Goal: Check status: Check status

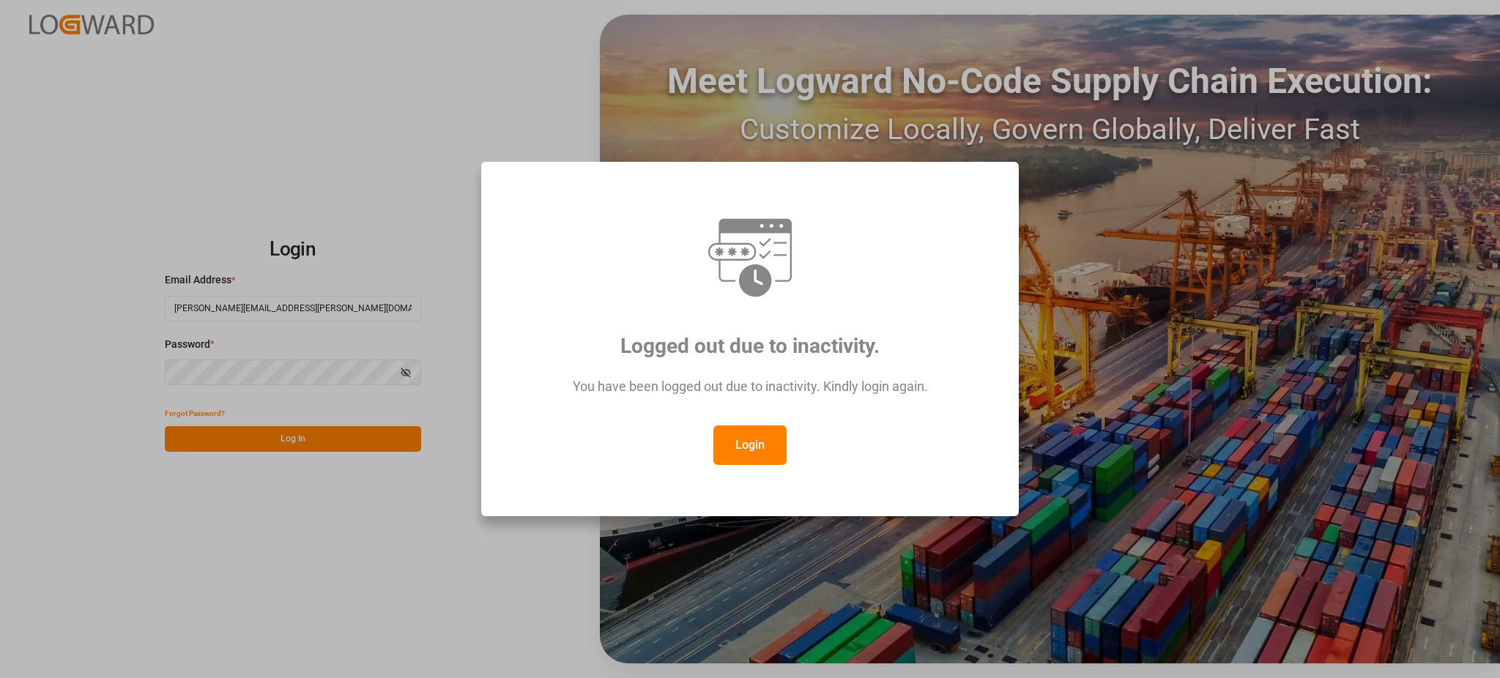
click at [774, 454] on button "Login" at bounding box center [750, 446] width 73 height 40
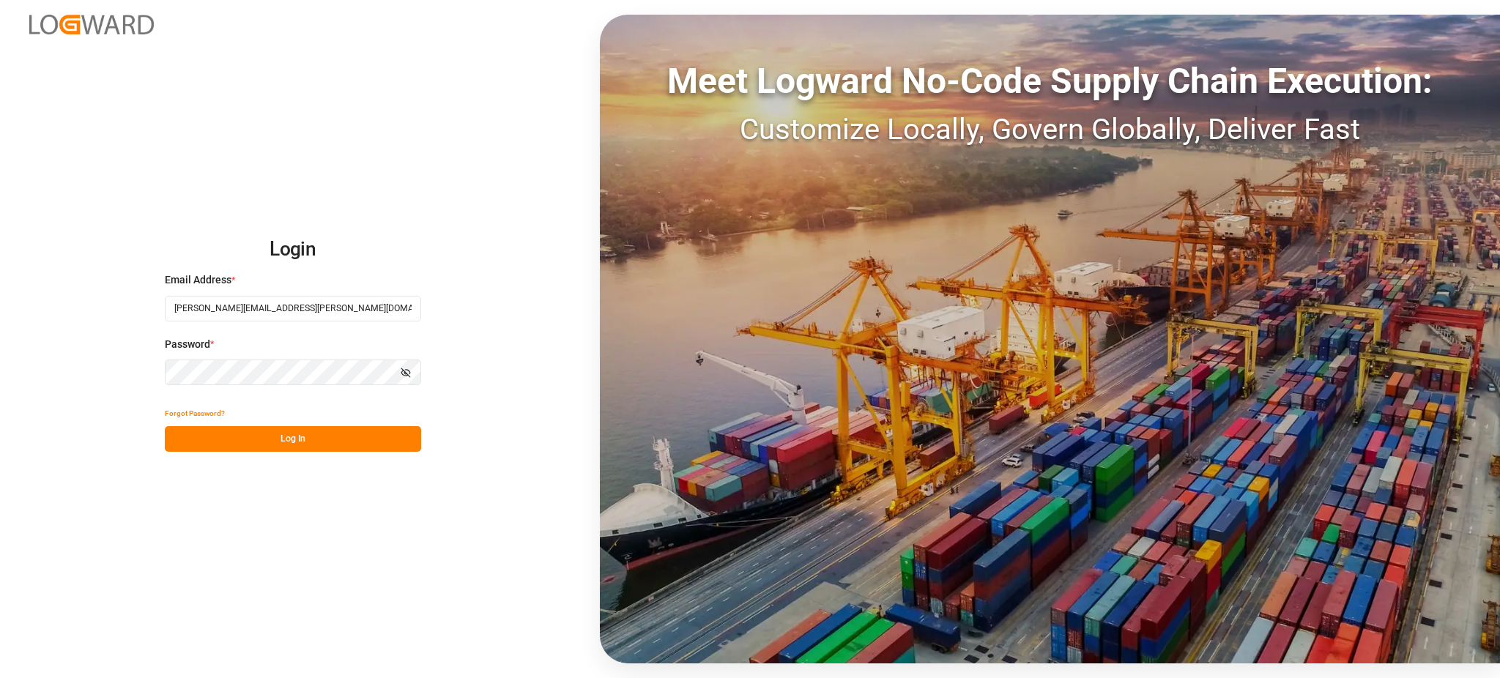
click at [342, 423] on div "Forgot Password?" at bounding box center [293, 414] width 256 height 26
click at [344, 446] on button "Log In" at bounding box center [293, 439] width 256 height 26
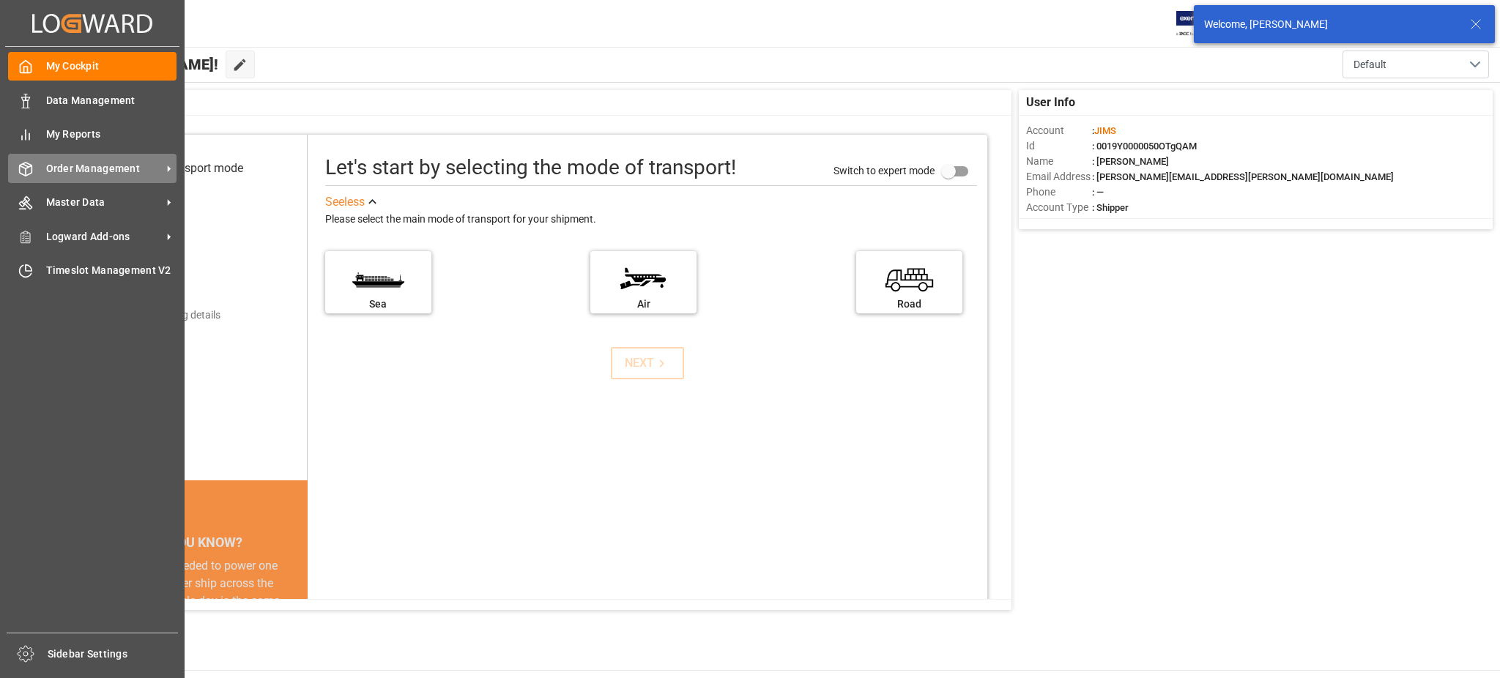
click at [89, 176] on div "Order Management Order Management" at bounding box center [92, 168] width 169 height 29
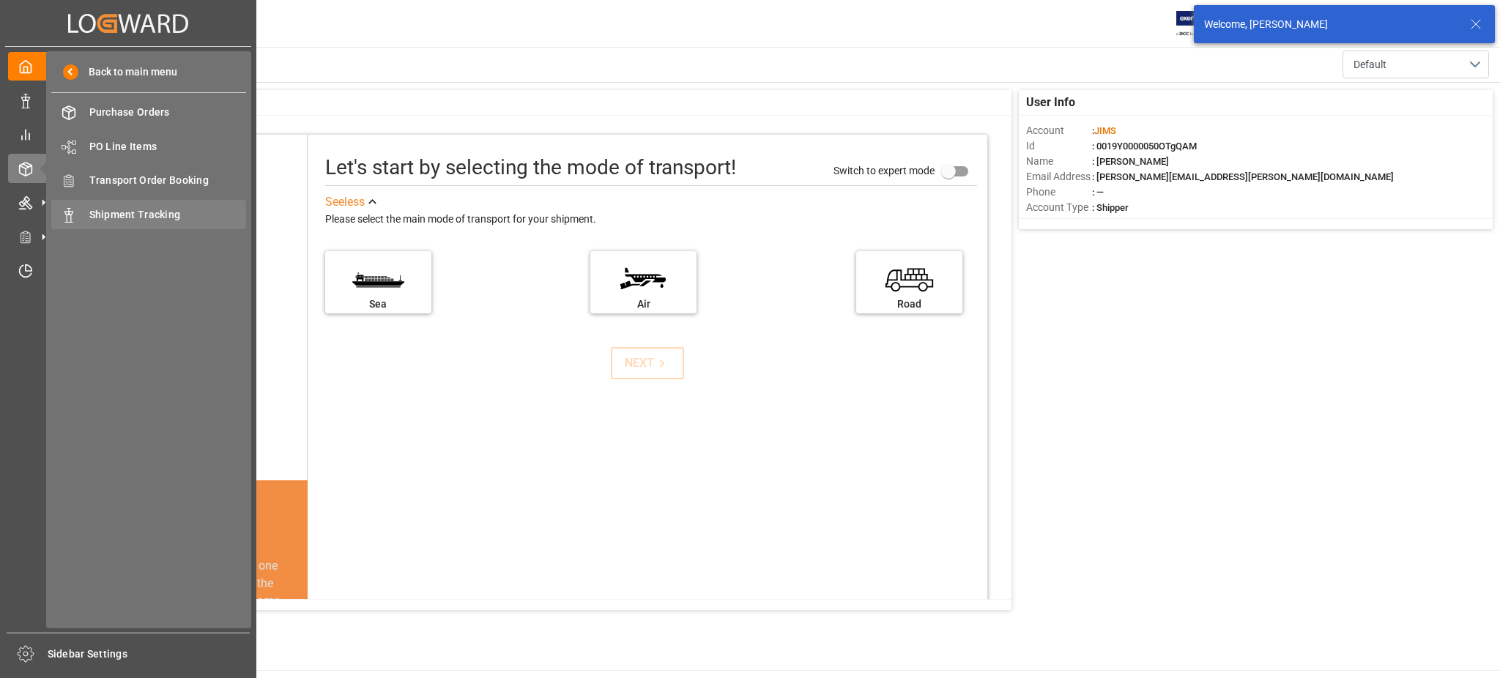
click at [98, 219] on span "Shipment Tracking" at bounding box center [168, 214] width 158 height 15
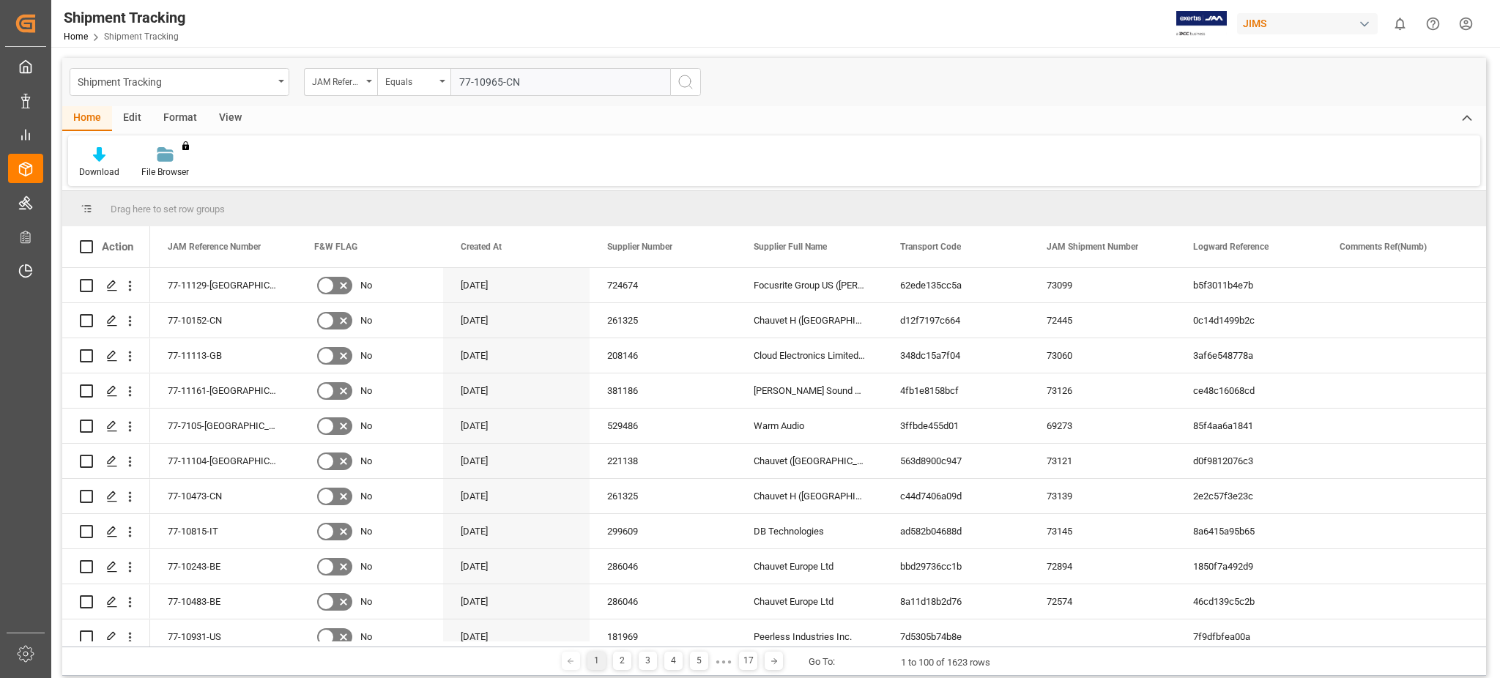
type input "77-10965-CN"
click at [678, 85] on icon "search button" at bounding box center [686, 82] width 18 height 18
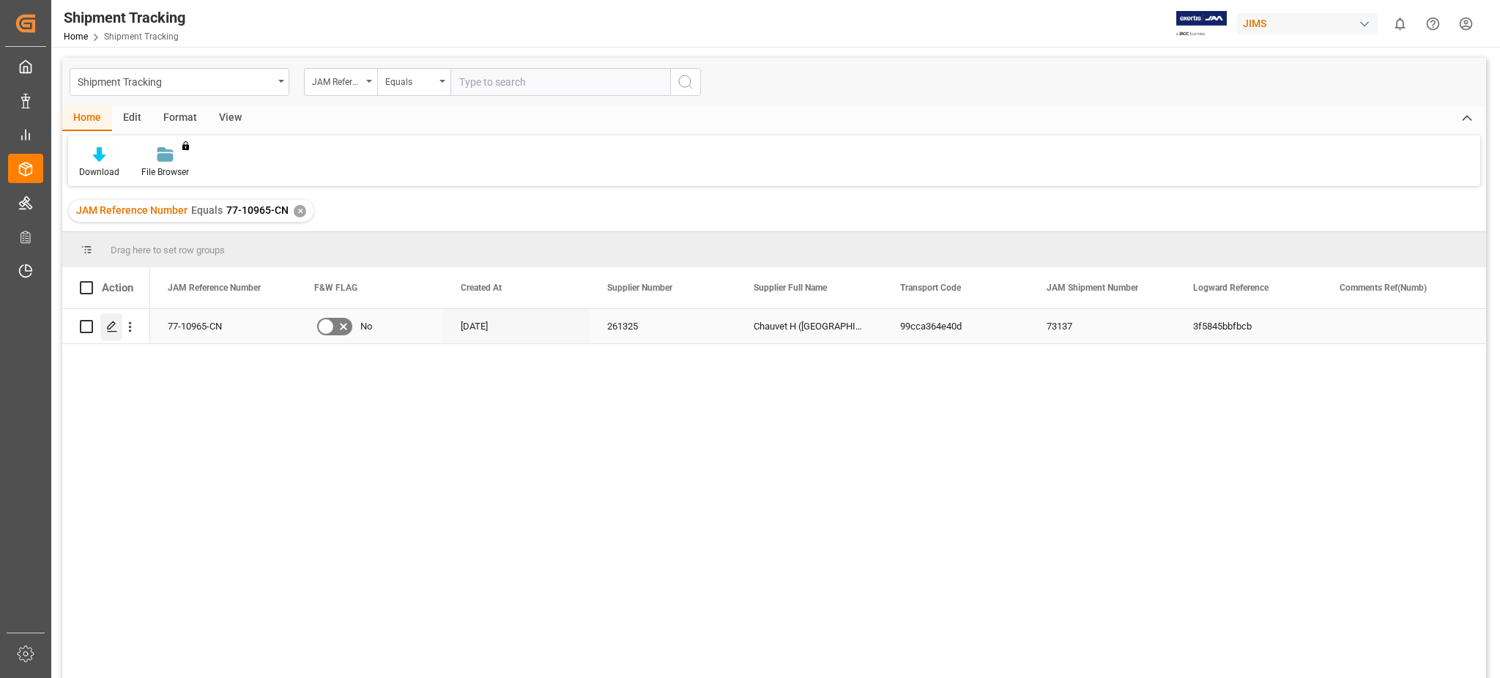
click at [114, 334] on div "Press SPACE to select this row." at bounding box center [111, 327] width 22 height 27
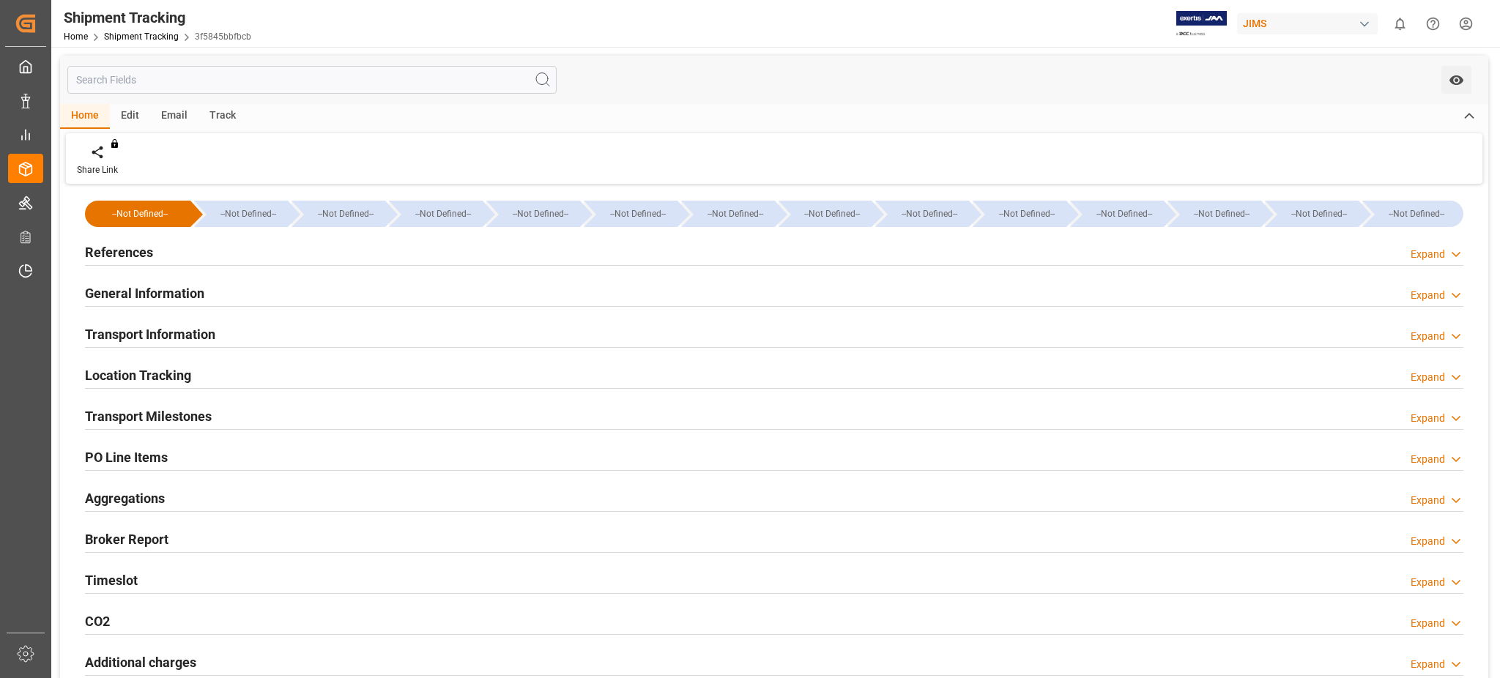
click at [160, 420] on h2 "Transport Milestones" at bounding box center [148, 417] width 127 height 20
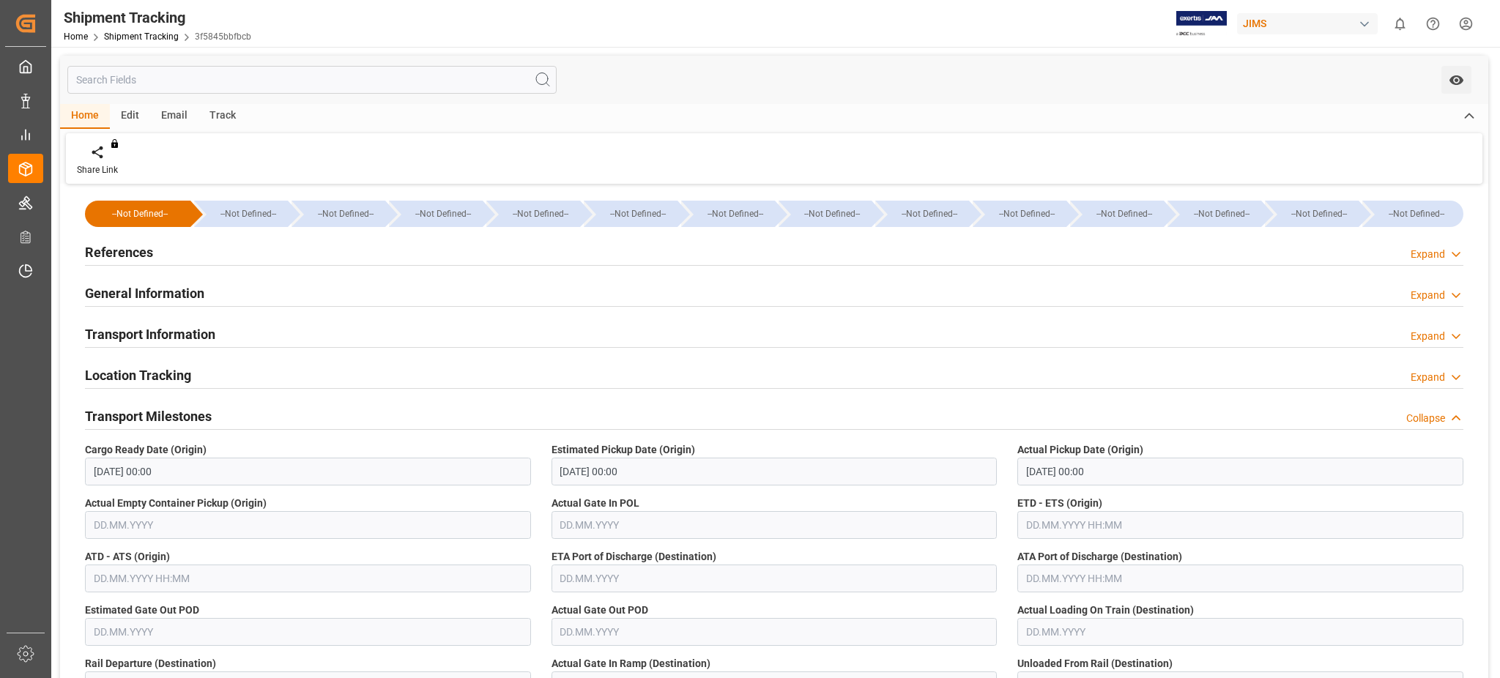
click at [170, 421] on h2 "Transport Milestones" at bounding box center [148, 417] width 127 height 20
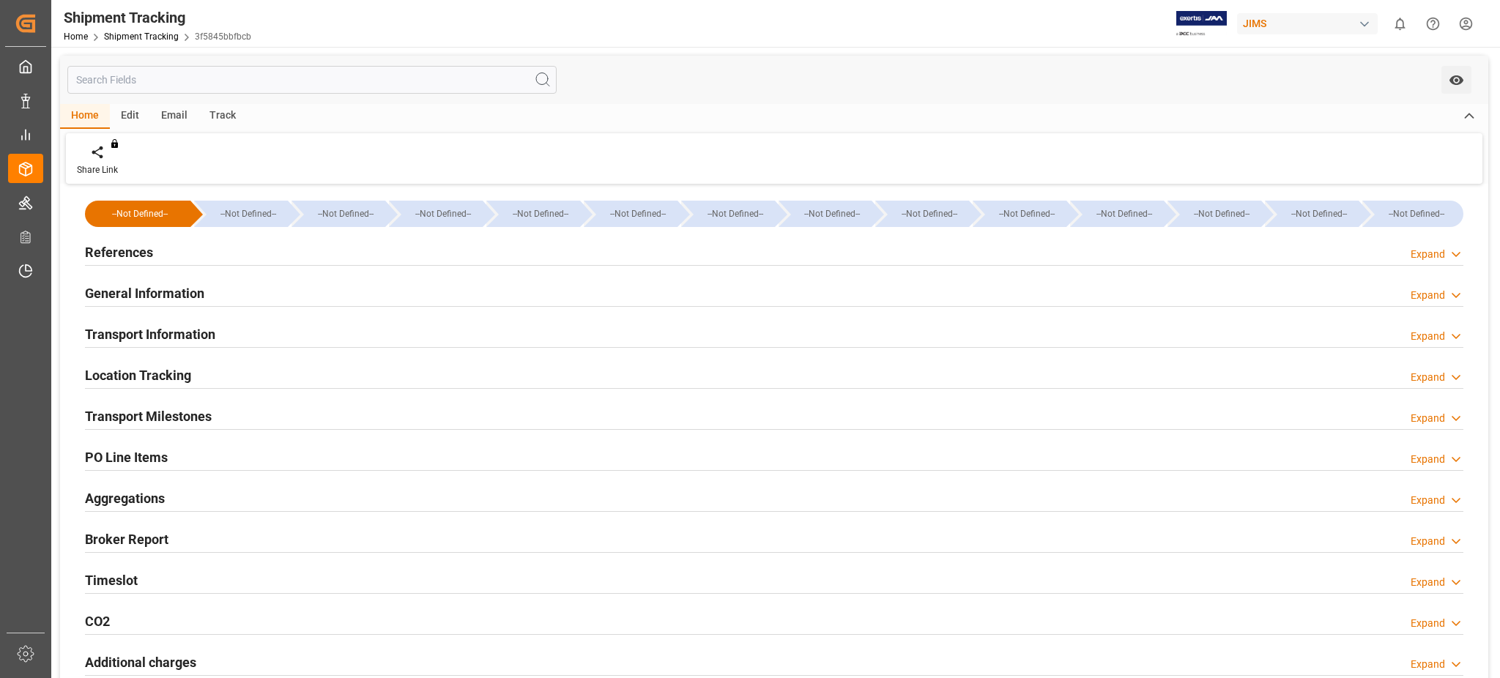
click at [147, 575] on div "Timeslot Expand" at bounding box center [774, 580] width 1379 height 28
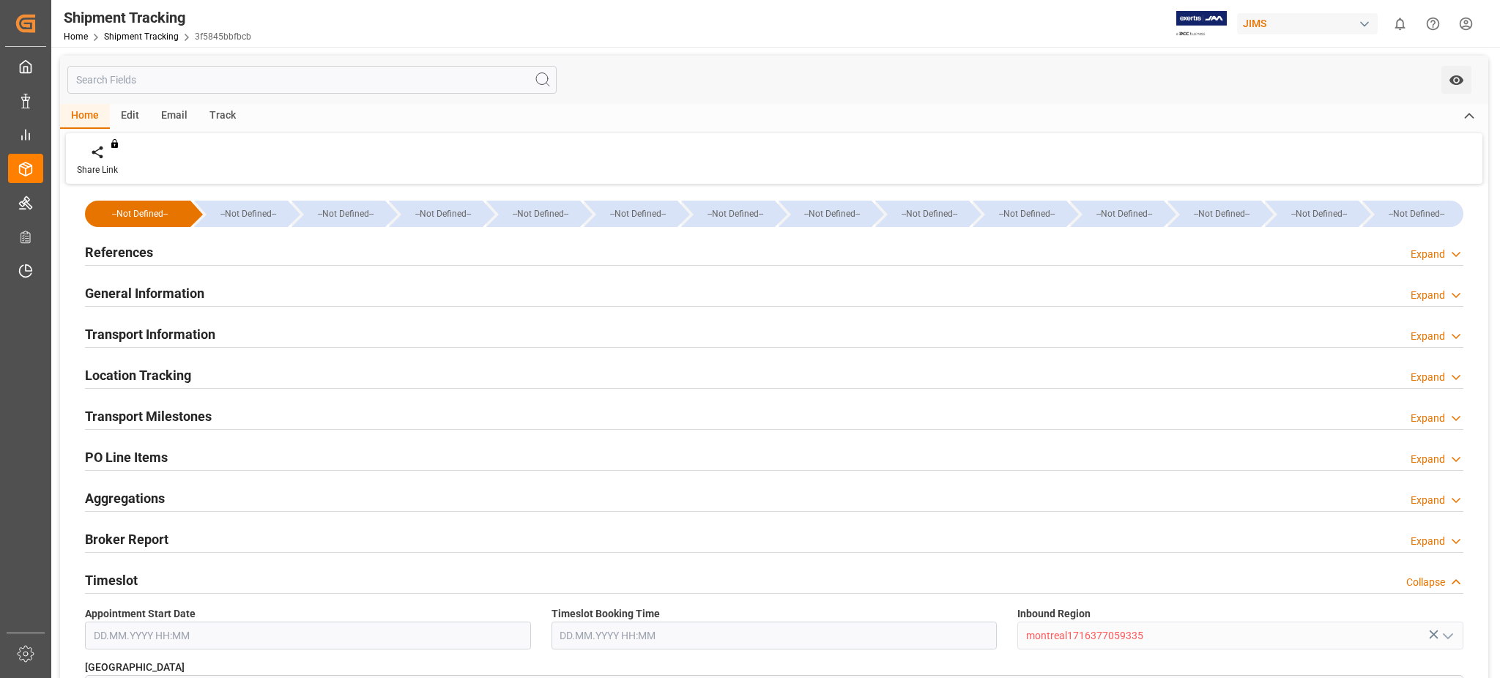
click at [147, 575] on div "Timeslot Collapse" at bounding box center [774, 580] width 1379 height 28
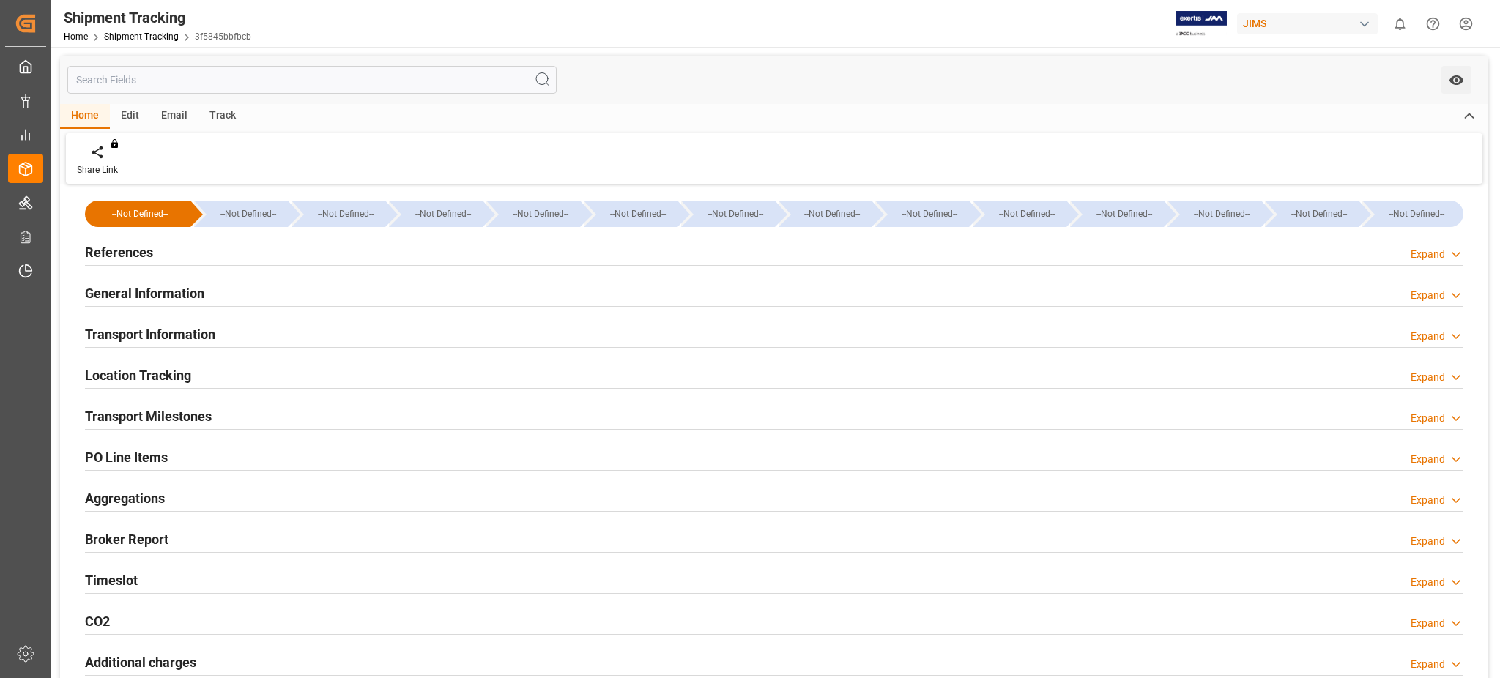
click at [153, 29] on div "Home Shipment Tracking 3f5845bbfbcb" at bounding box center [158, 36] width 188 height 15
click at [162, 39] on link "Shipment Tracking" at bounding box center [141, 37] width 75 height 10
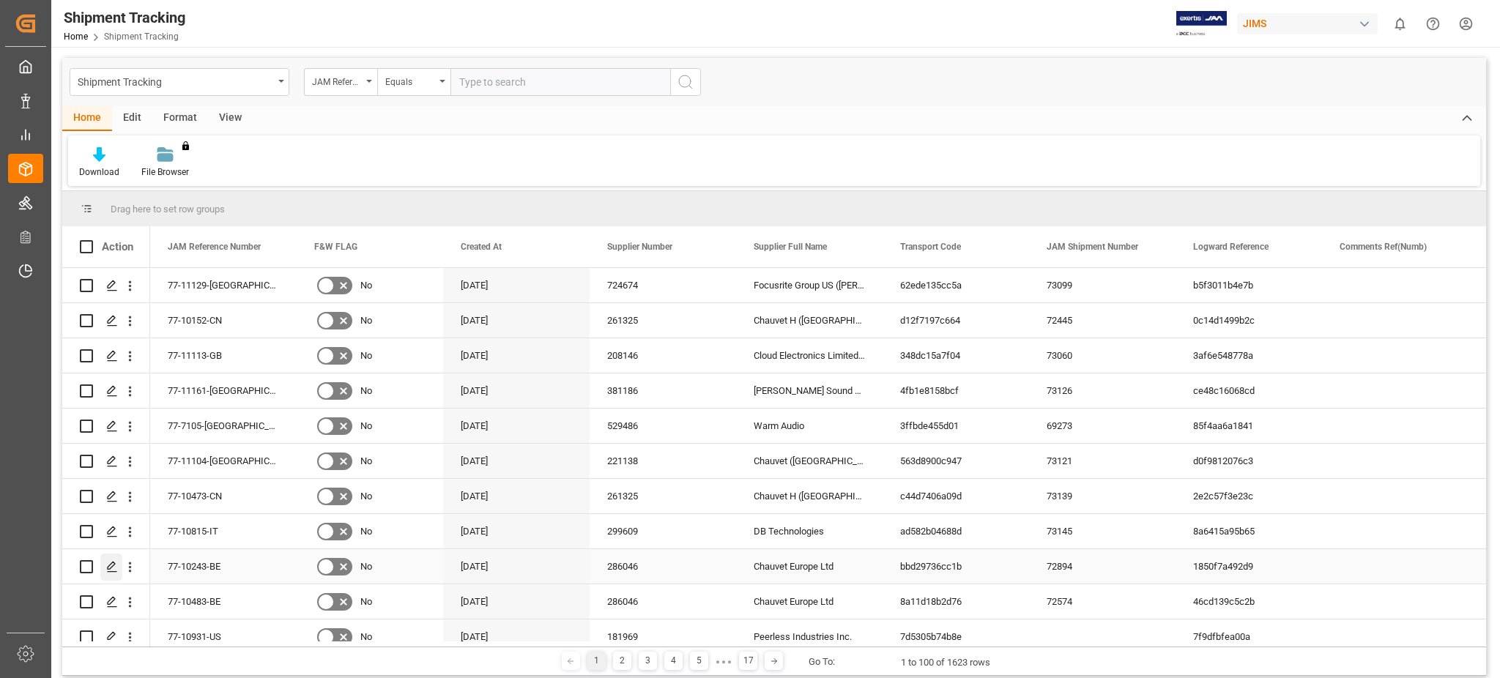
click at [100, 566] on div "Press SPACE to select this row." at bounding box center [111, 567] width 22 height 27
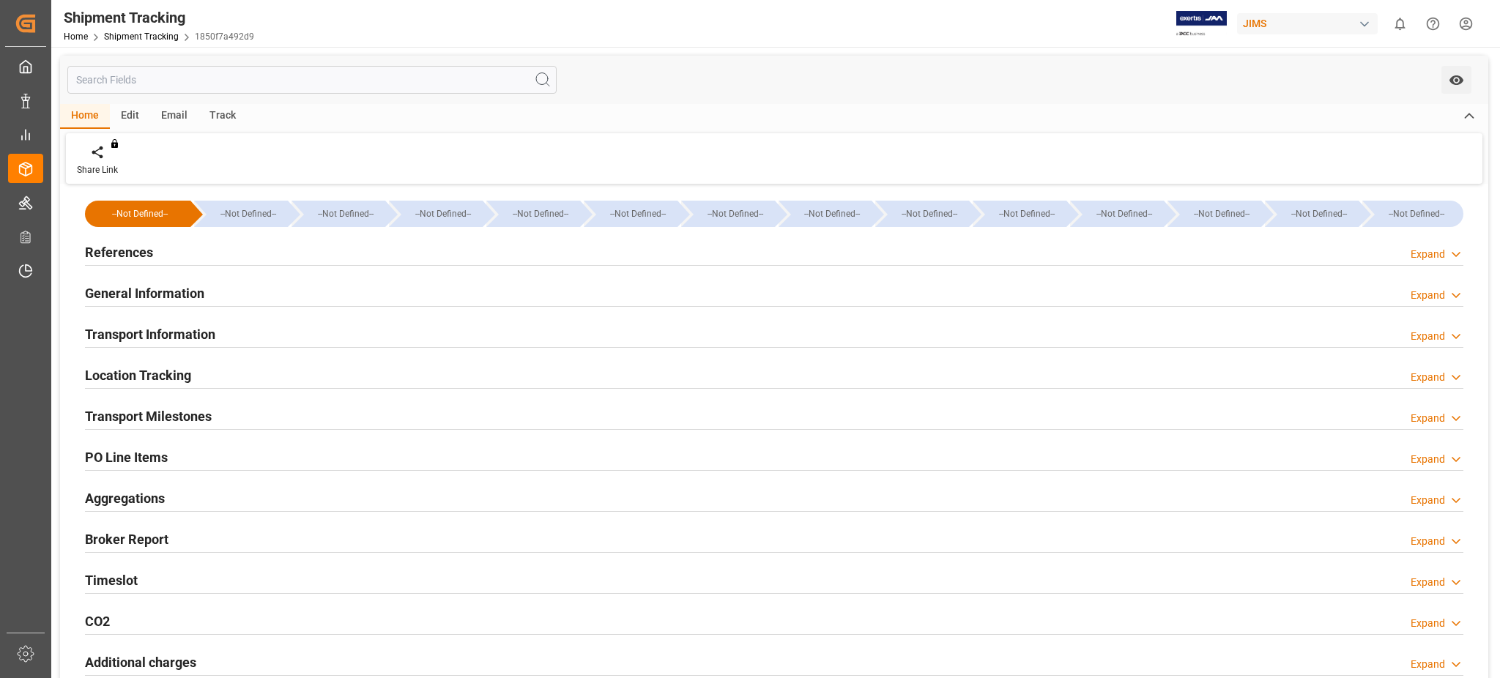
click at [130, 289] on h2 "General Information" at bounding box center [144, 294] width 119 height 20
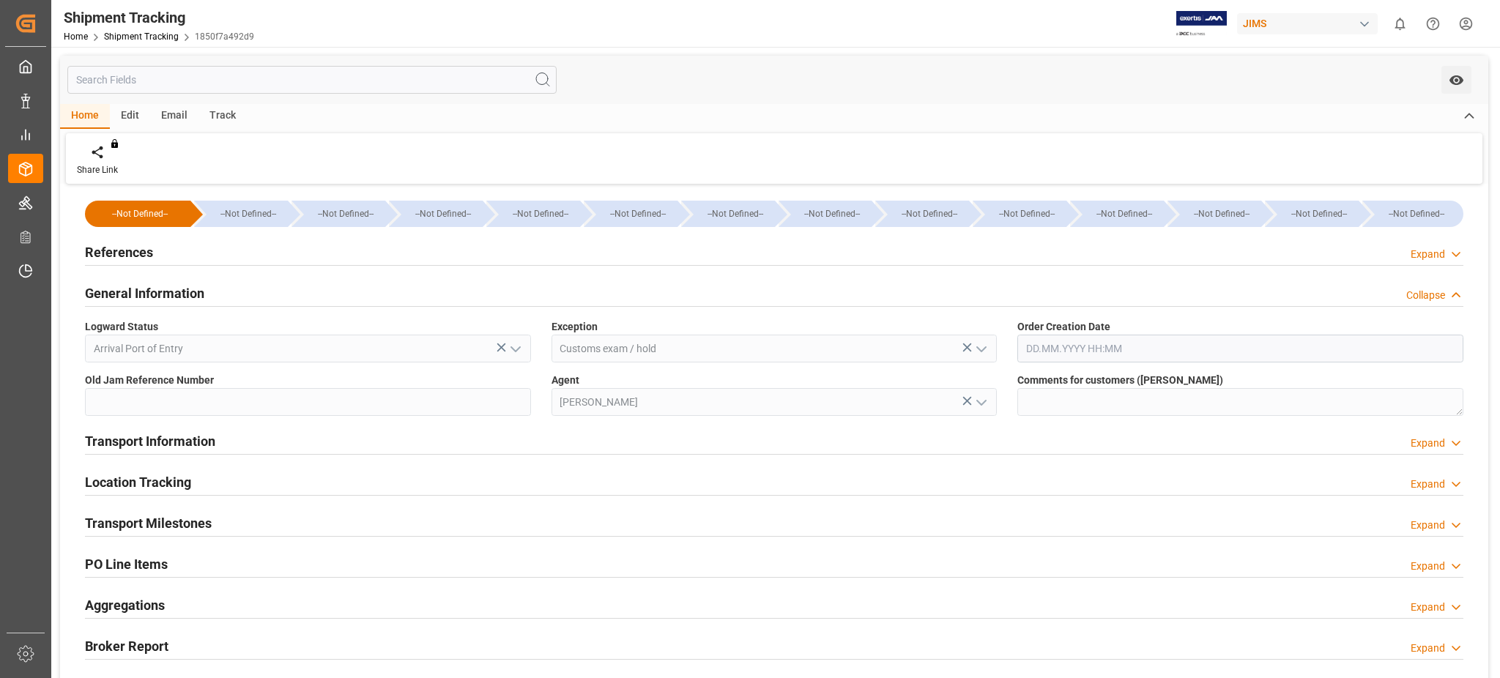
click at [130, 289] on h2 "General Information" at bounding box center [144, 294] width 119 height 20
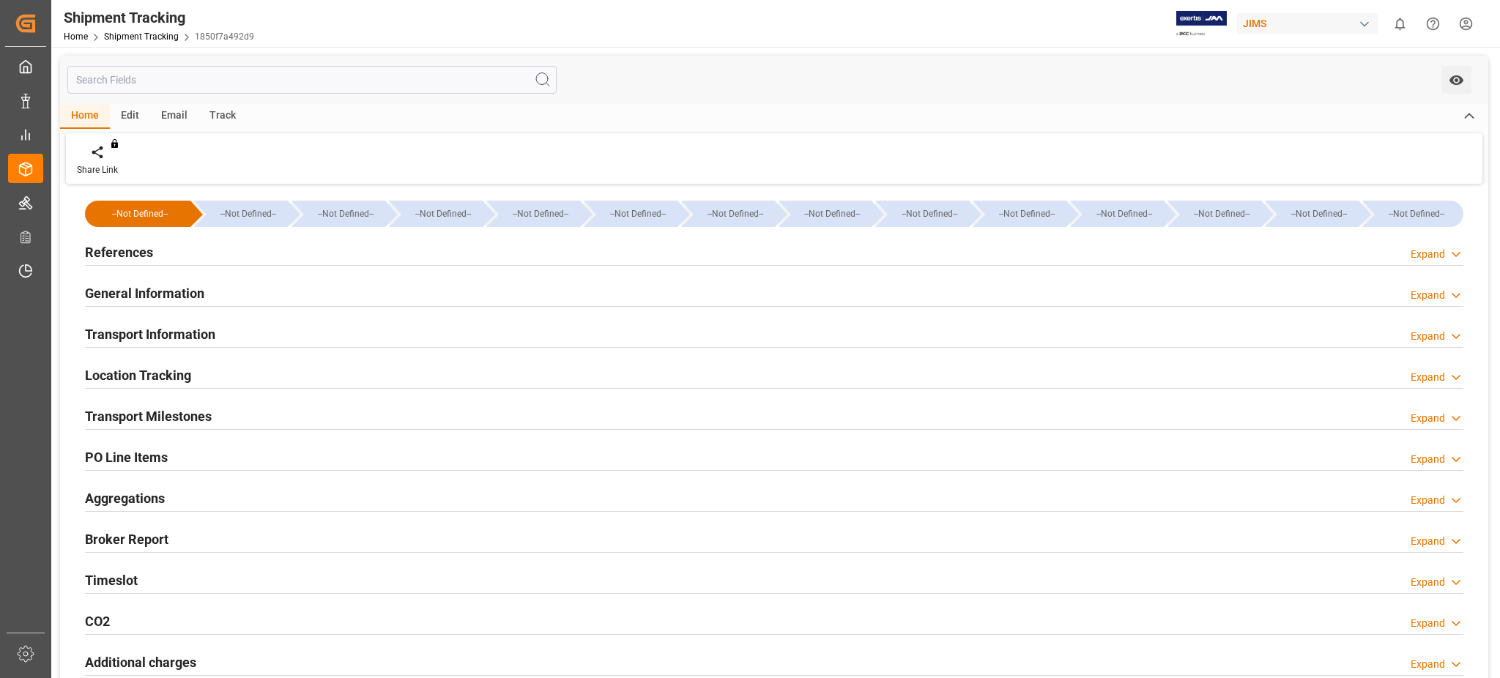
click at [150, 292] on h2 "General Information" at bounding box center [144, 294] width 119 height 20
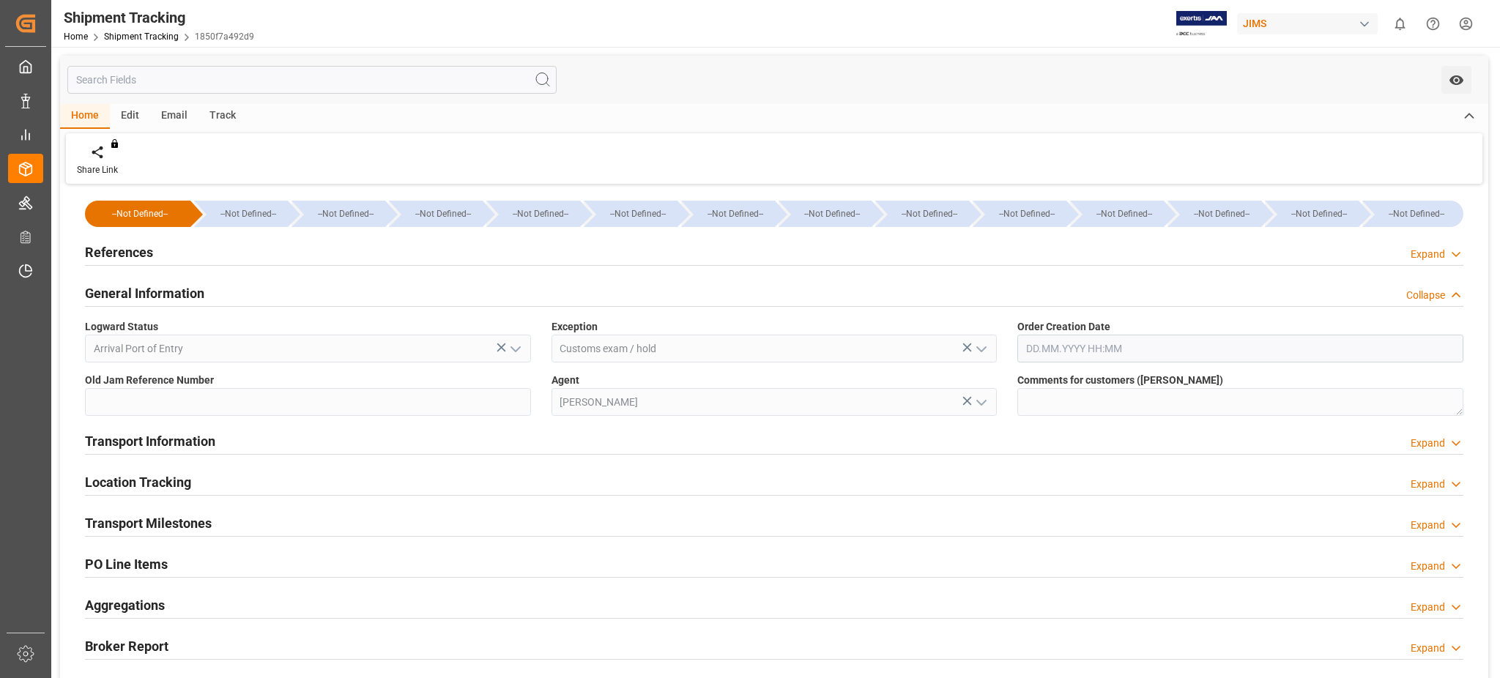
click at [150, 292] on h2 "General Information" at bounding box center [144, 294] width 119 height 20
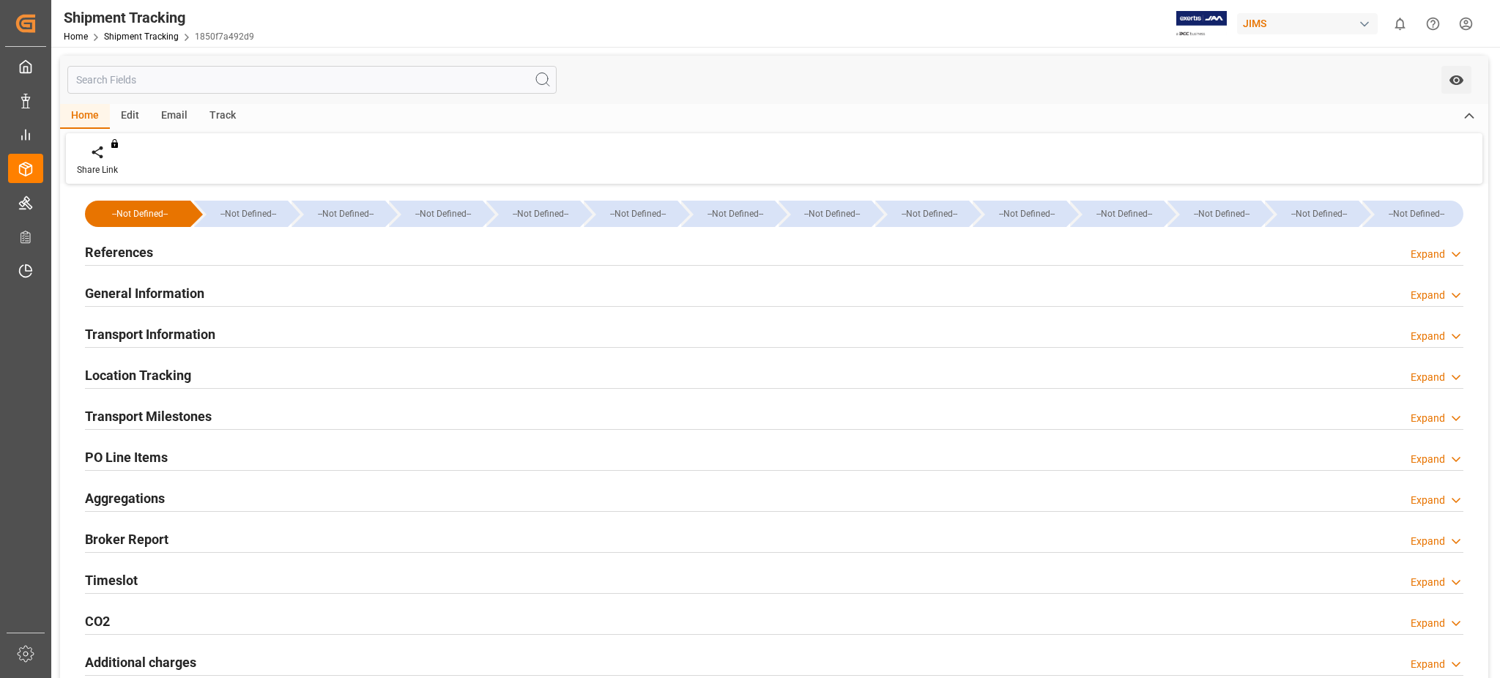
click at [171, 341] on h2 "Transport Information" at bounding box center [150, 335] width 130 height 20
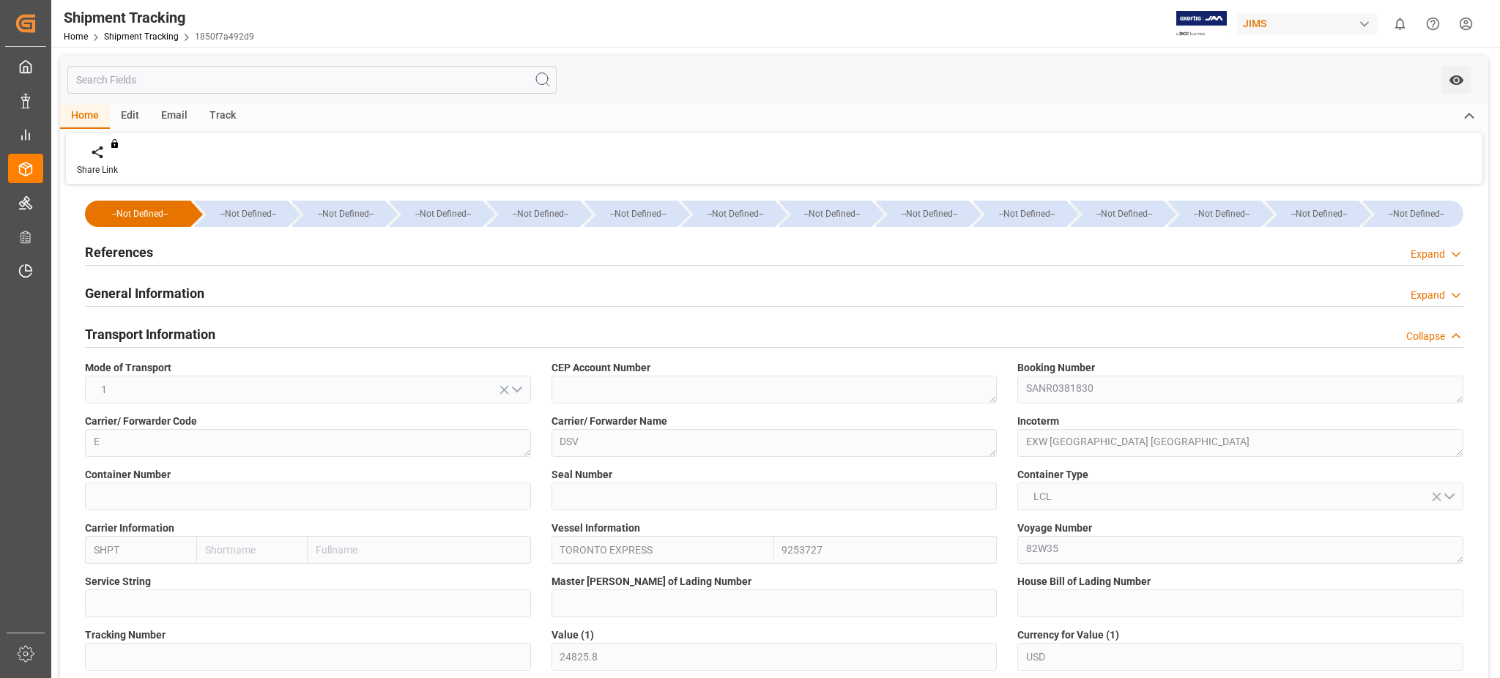
click at [171, 341] on h2 "Transport Information" at bounding box center [150, 335] width 130 height 20
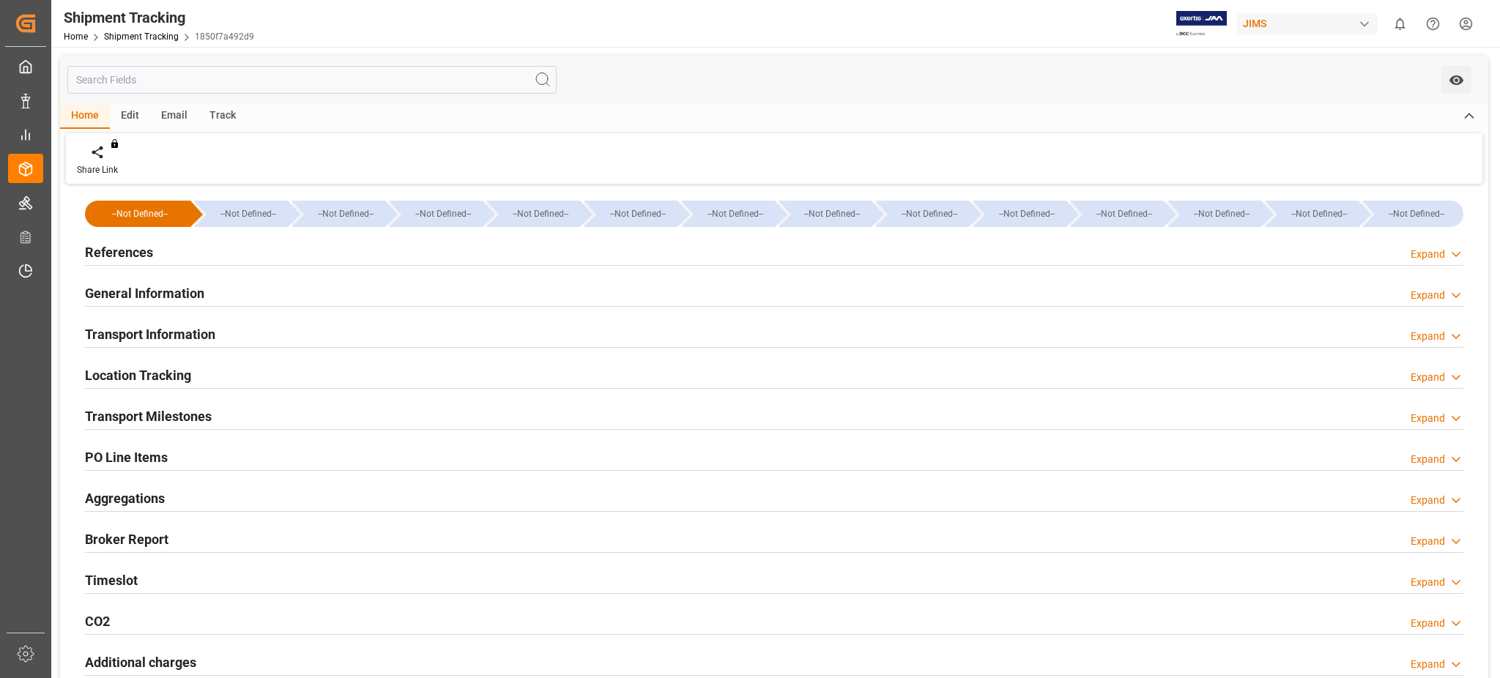
click at [176, 410] on h2 "Transport Milestones" at bounding box center [148, 417] width 127 height 20
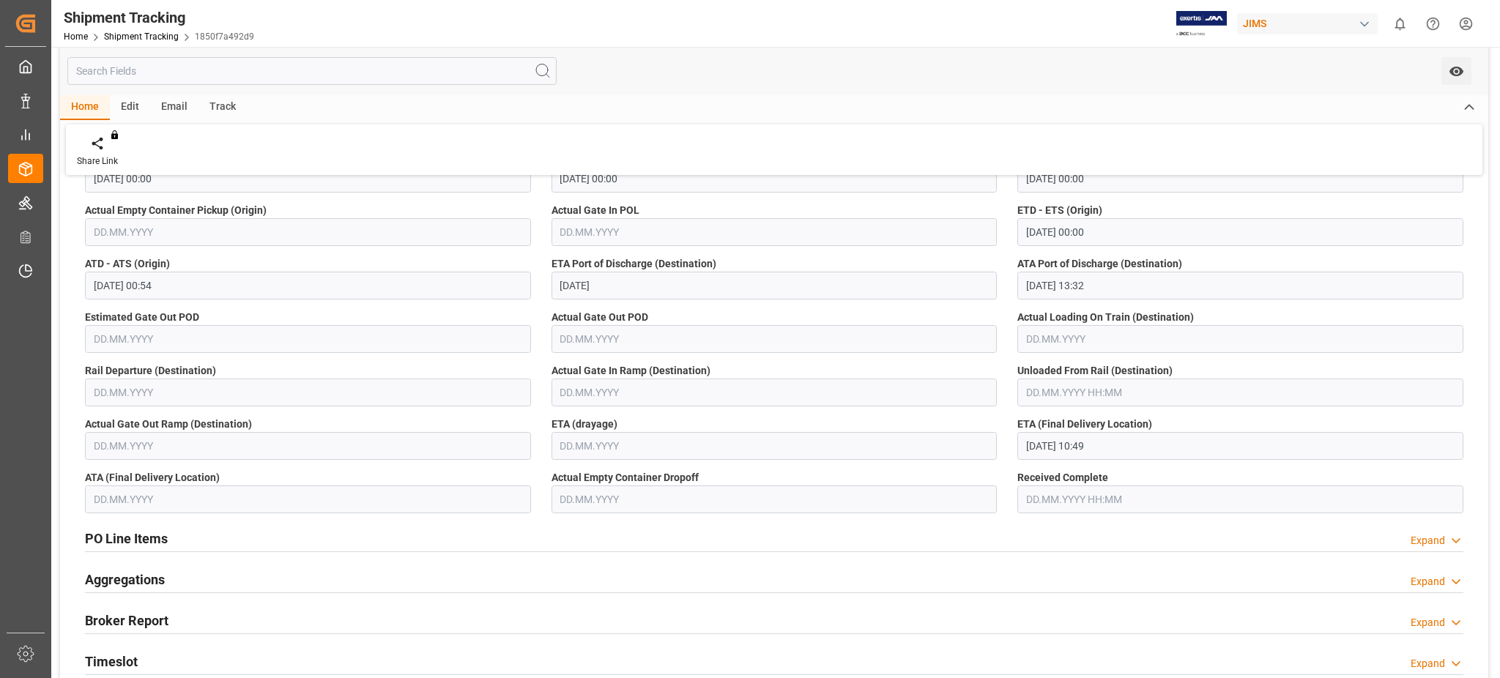
scroll to position [195, 0]
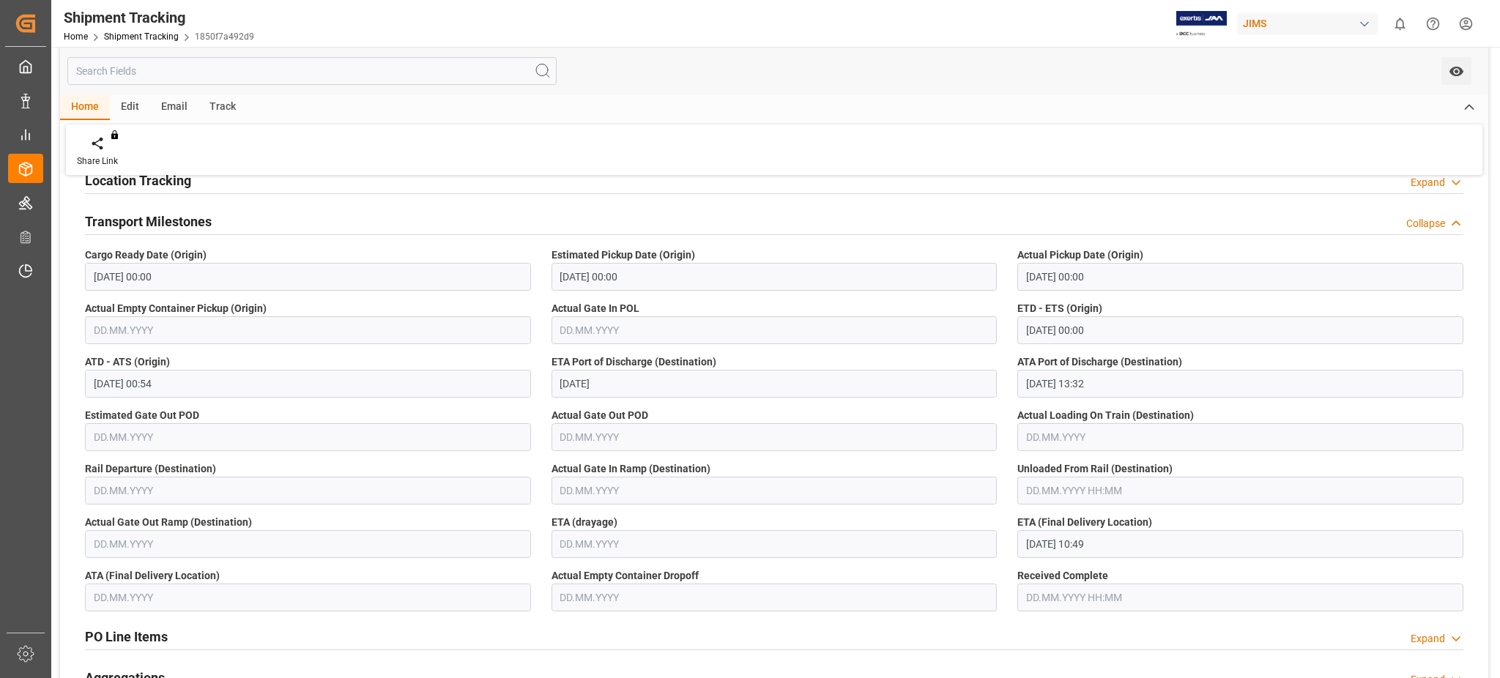
click at [151, 219] on h2 "Transport Milestones" at bounding box center [148, 222] width 127 height 20
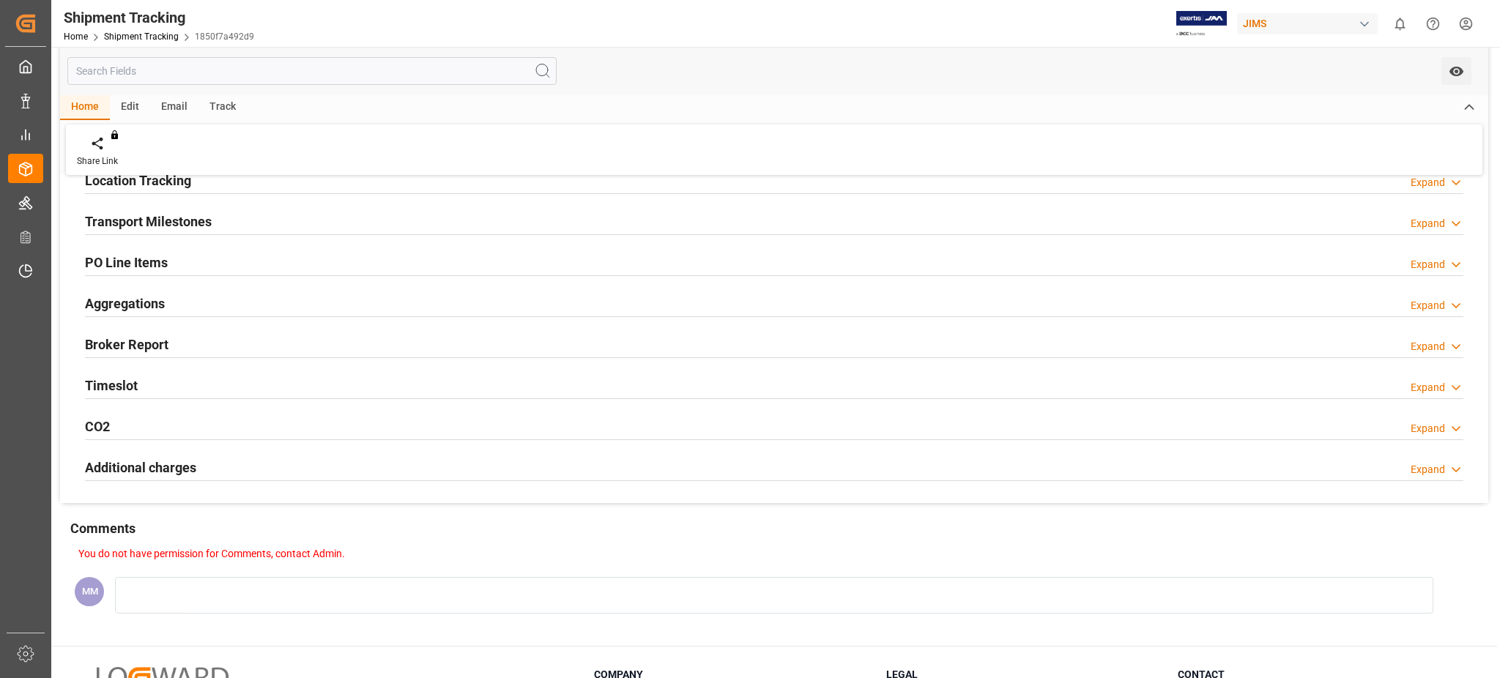
click at [136, 380] on h2 "Timeslot" at bounding box center [111, 386] width 53 height 20
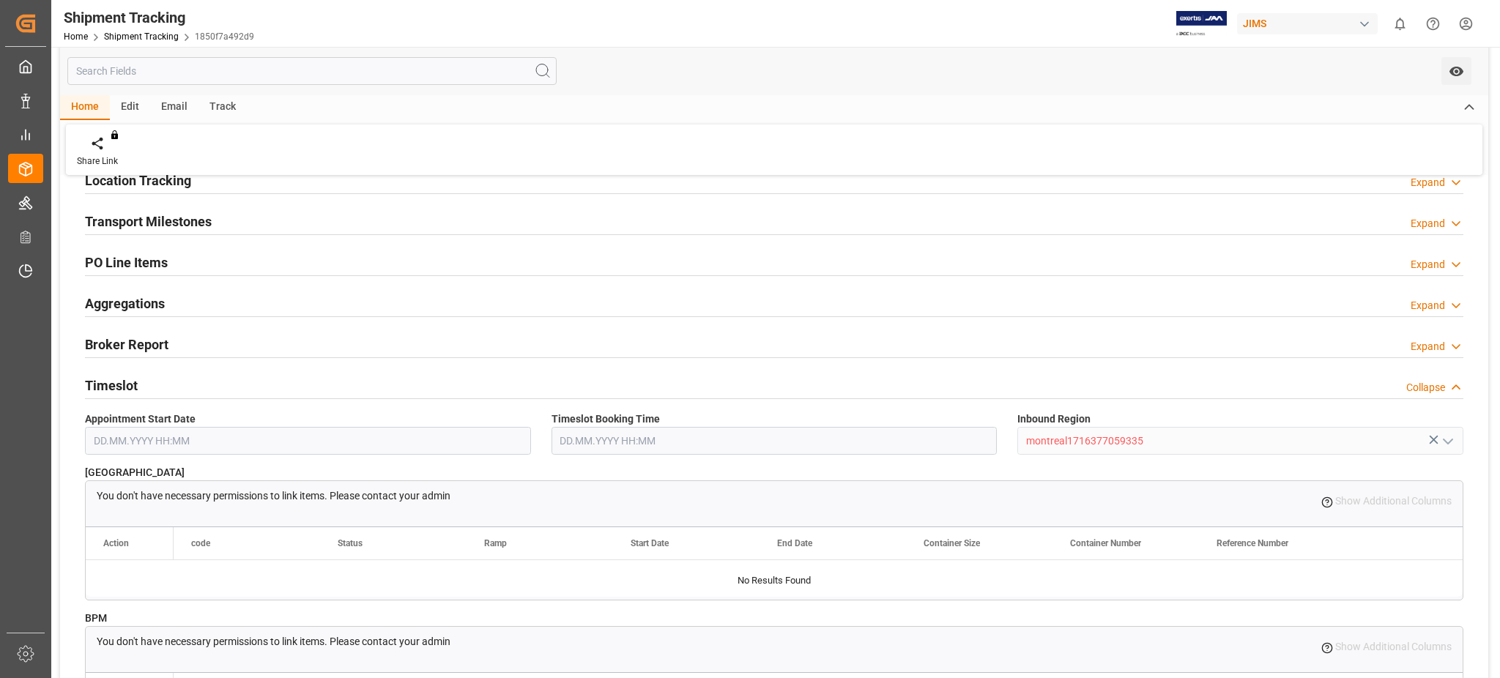
click at [136, 380] on h2 "Timeslot" at bounding box center [111, 386] width 53 height 20
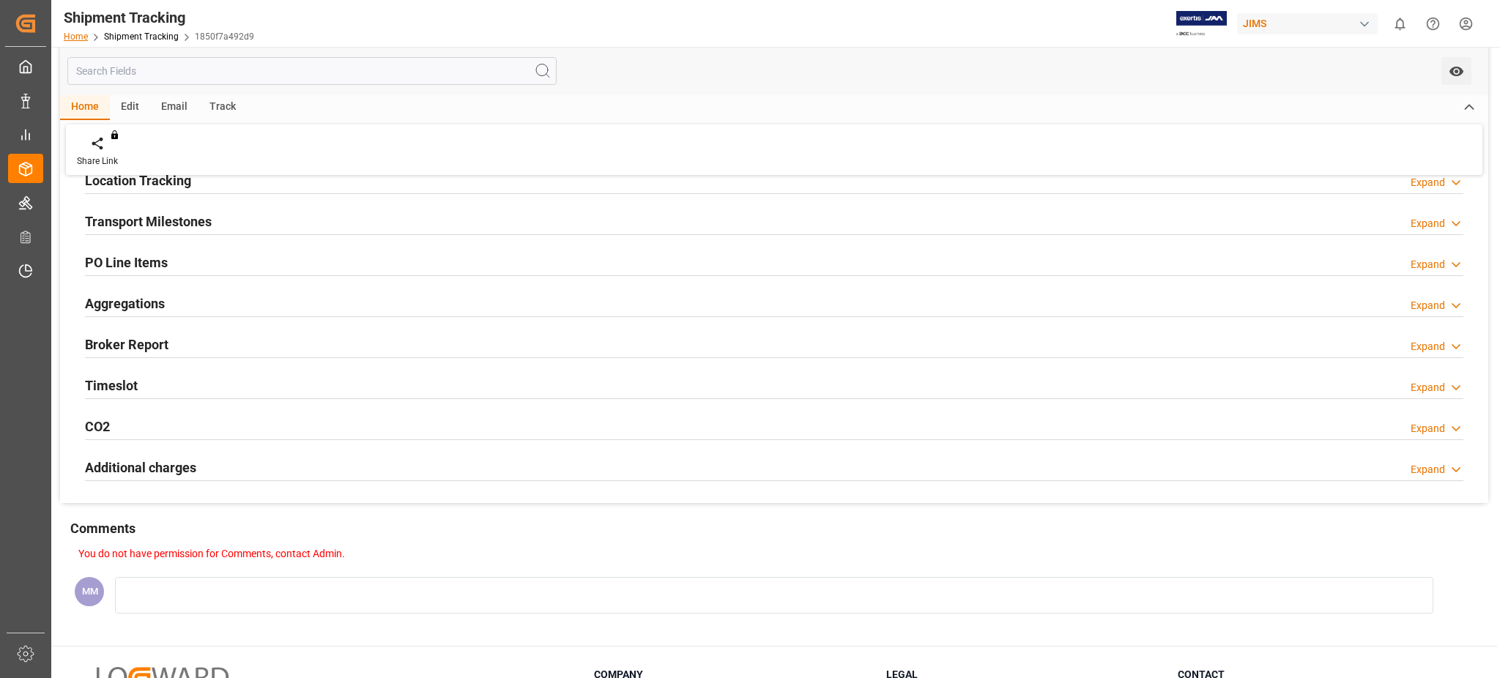
click at [77, 32] on link "Home" at bounding box center [76, 37] width 24 height 10
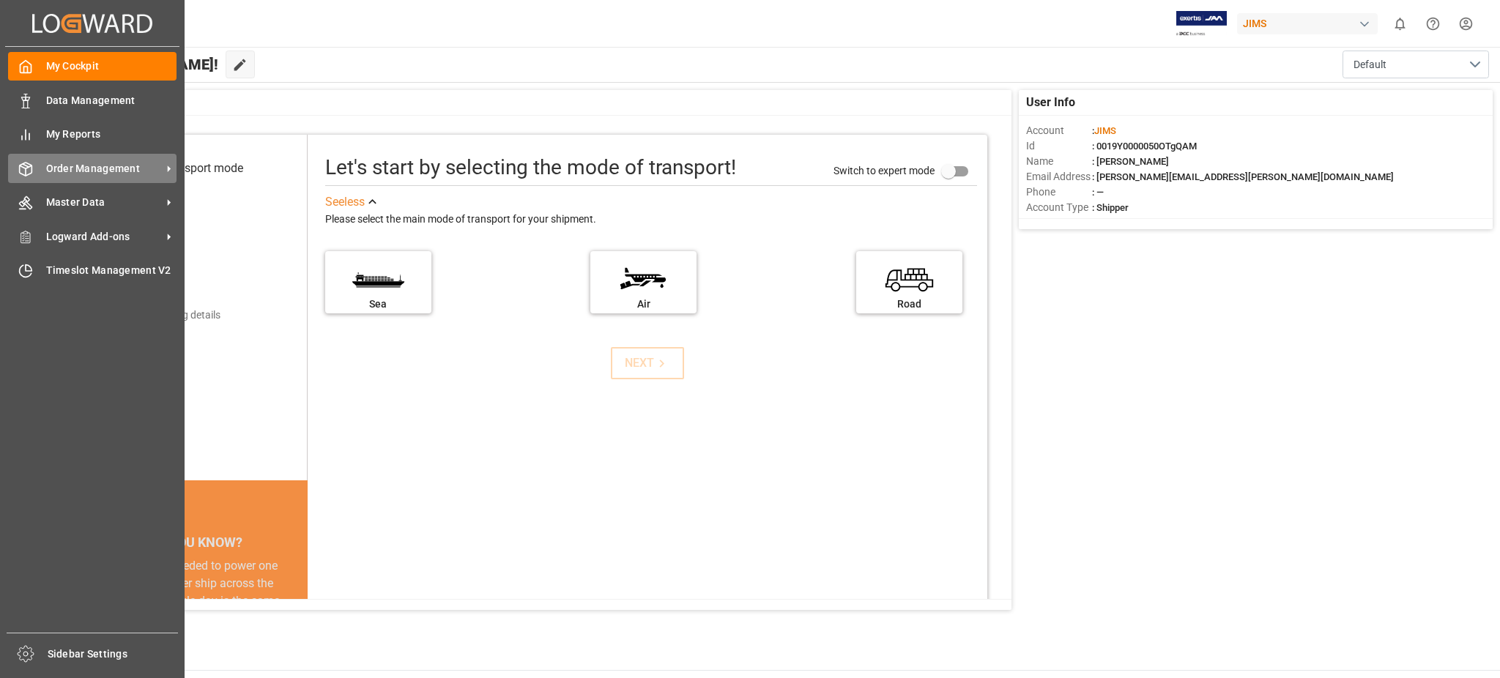
click at [53, 174] on span "Order Management" at bounding box center [104, 168] width 116 height 15
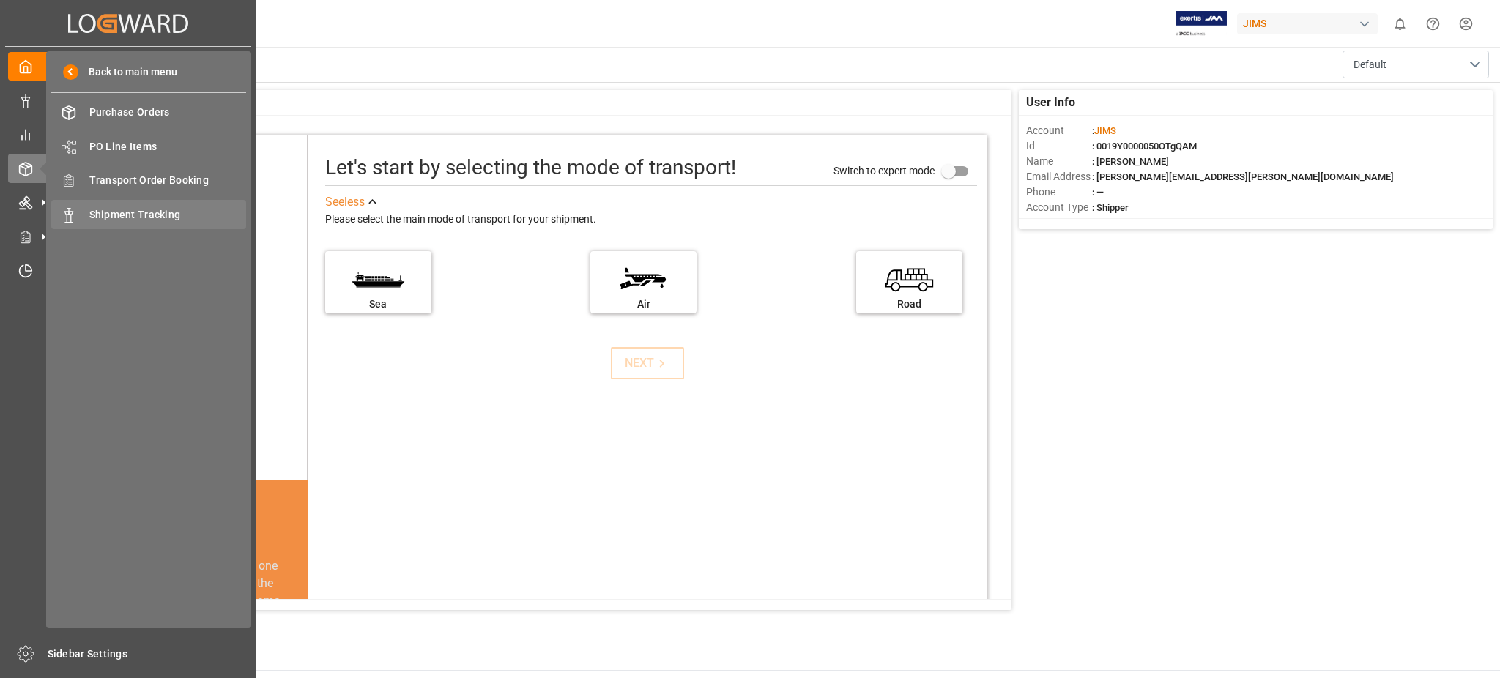
click at [158, 217] on span "Shipment Tracking" at bounding box center [168, 214] width 158 height 15
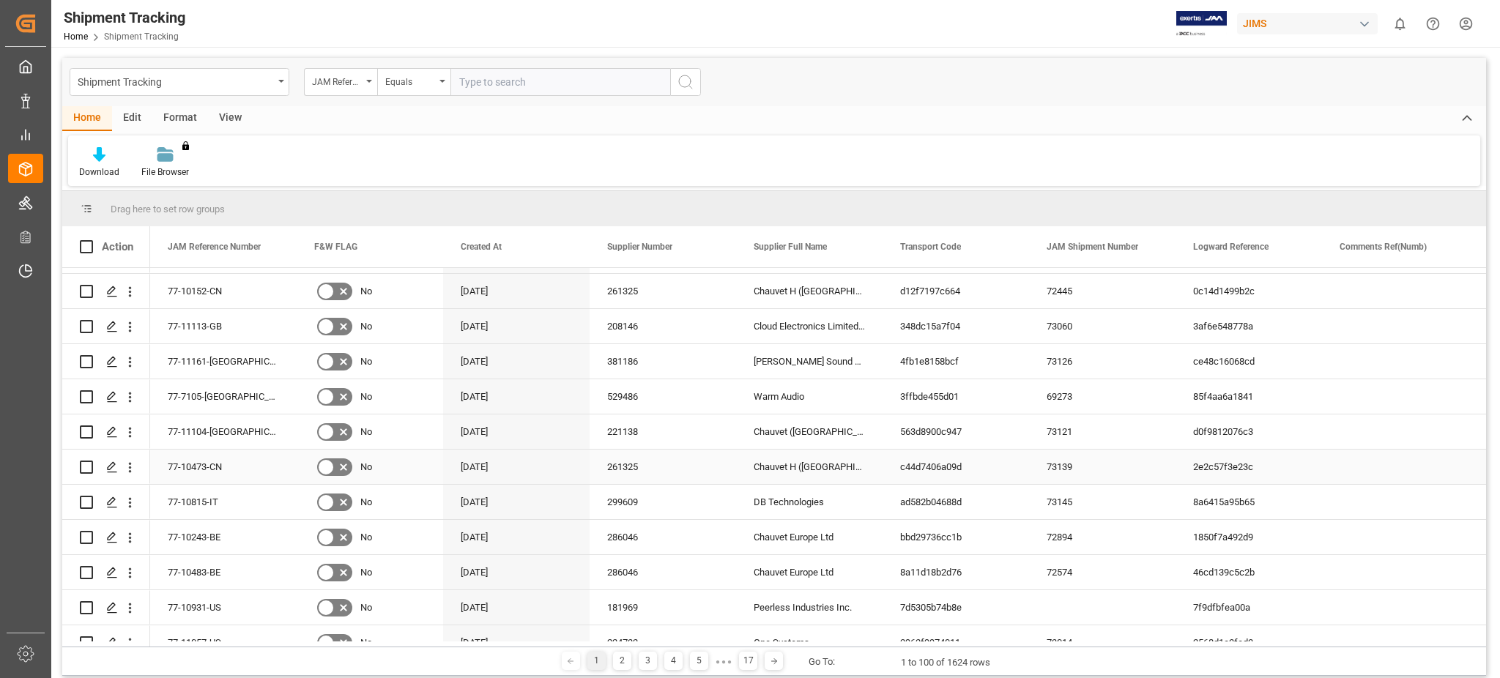
scroll to position [97, 0]
click at [108, 536] on icon "Press SPACE to select this row." at bounding box center [112, 540] width 12 height 12
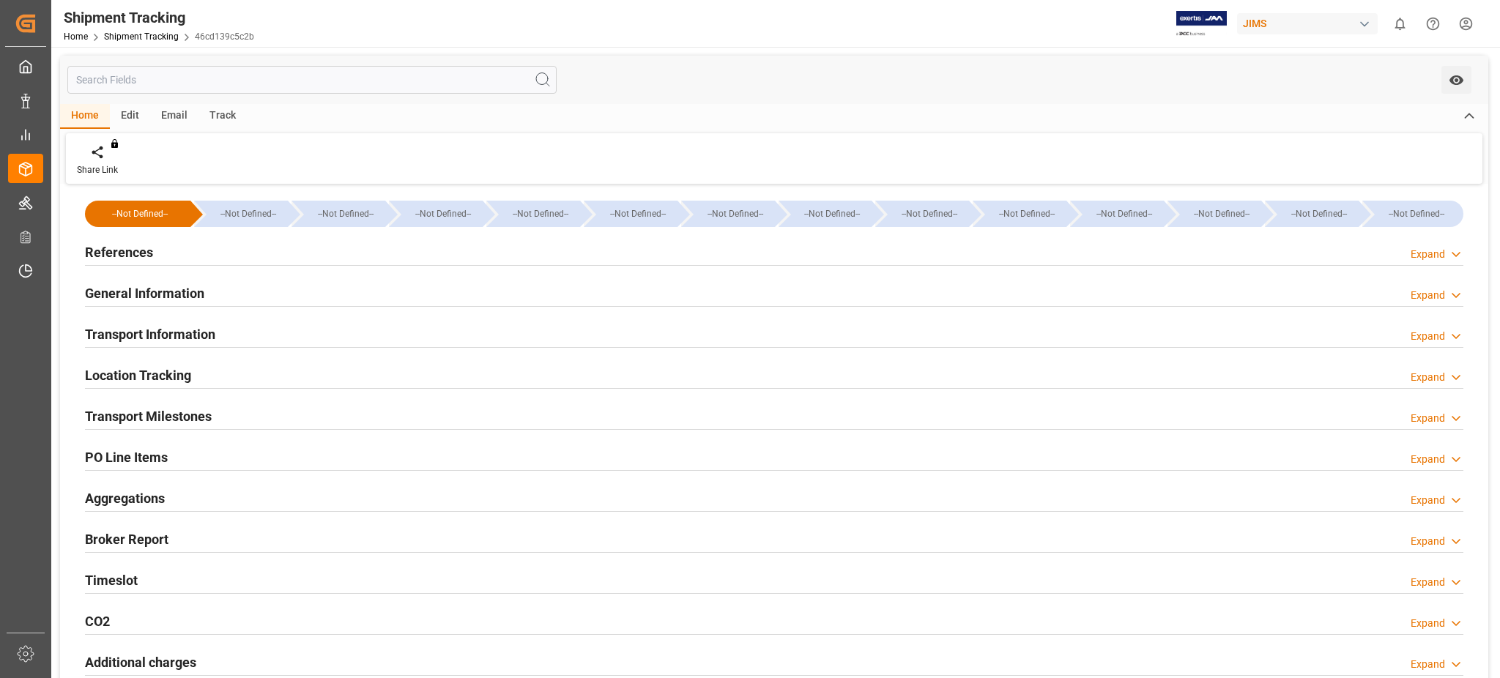
type input "[DATE] 00:00"
type input "[DATE]"
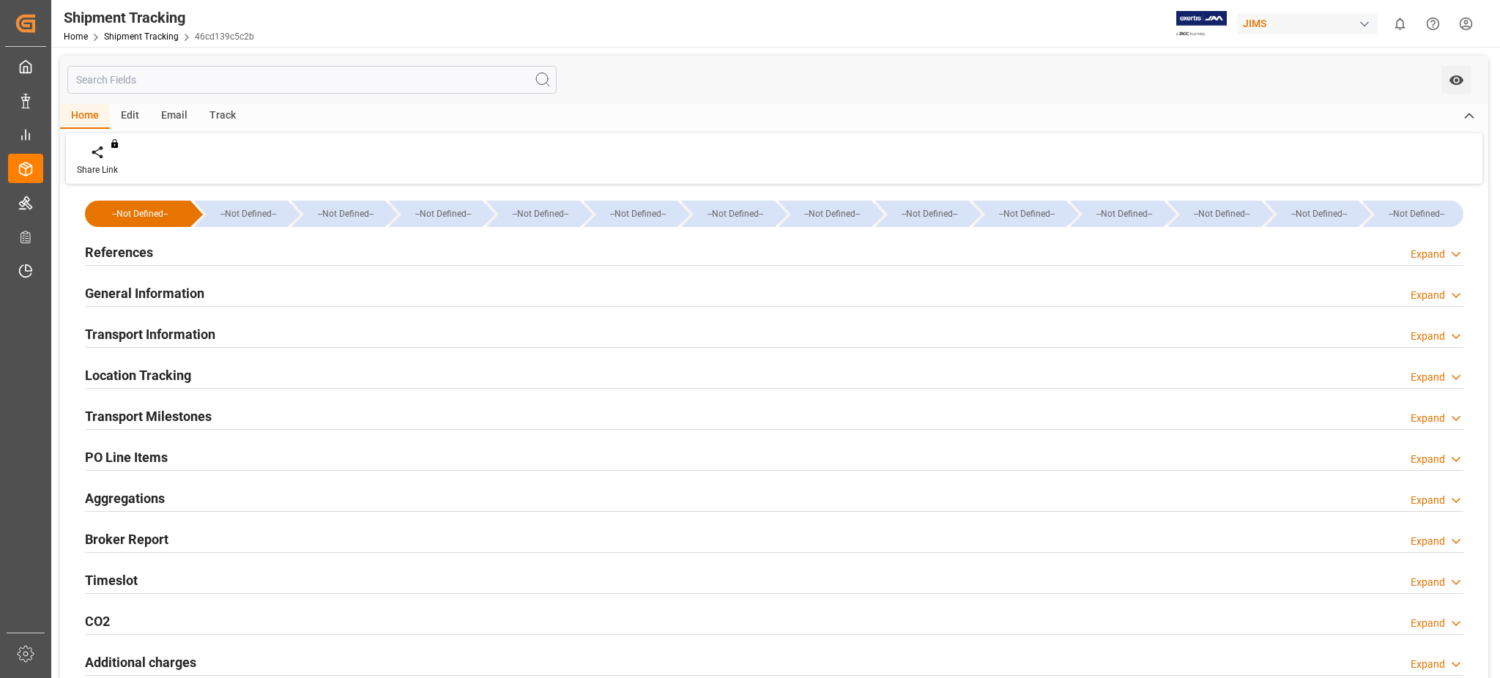
type input "[DATE] 00:00"
click at [122, 571] on h2 "Timeslot" at bounding box center [111, 581] width 53 height 20
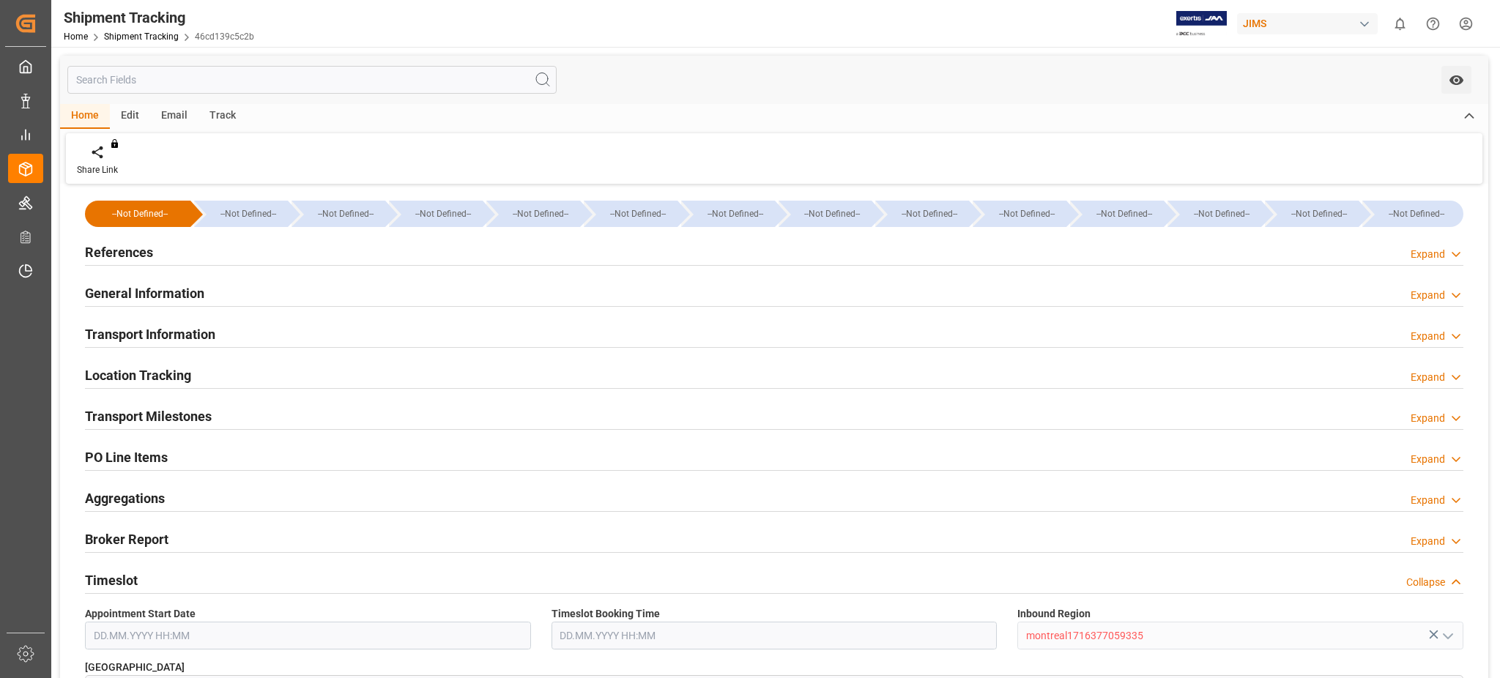
click at [122, 571] on h2 "Timeslot" at bounding box center [111, 581] width 53 height 20
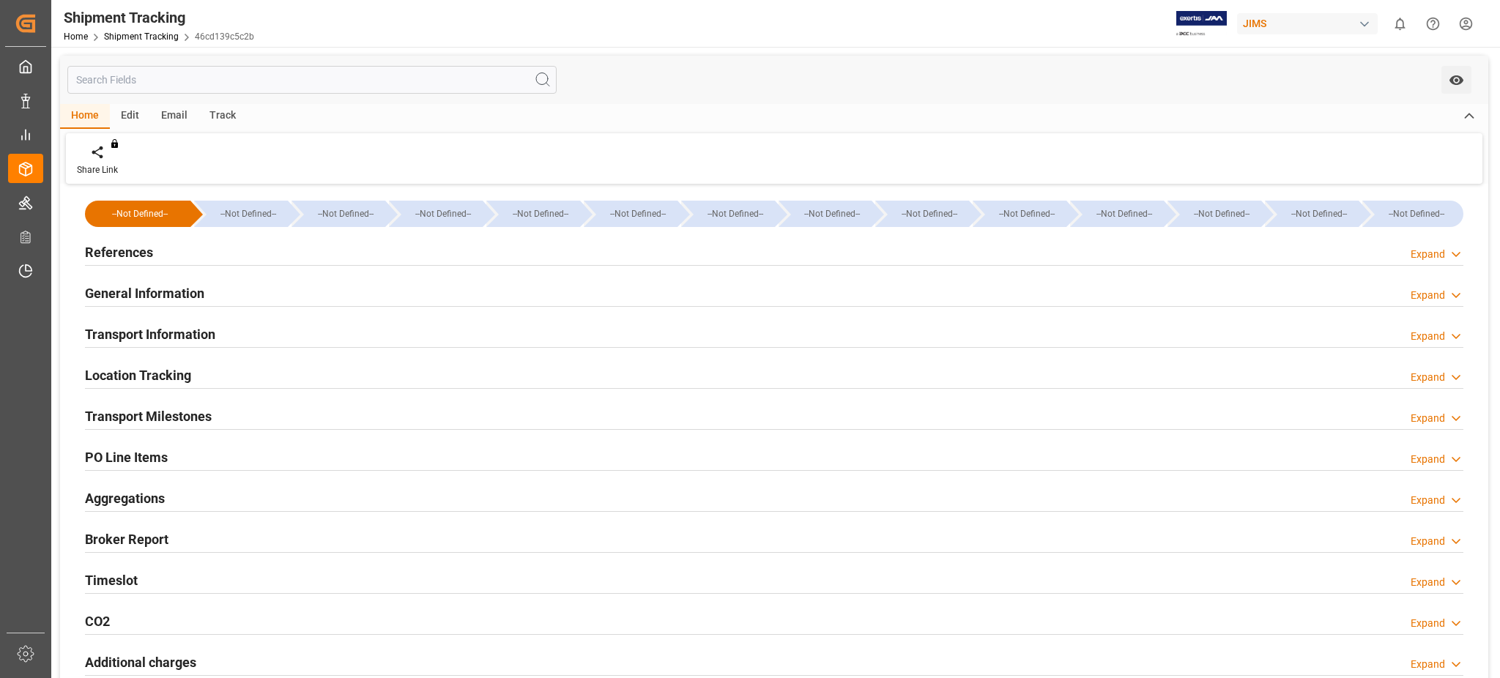
click at [132, 420] on h2 "Transport Milestones" at bounding box center [148, 417] width 127 height 20
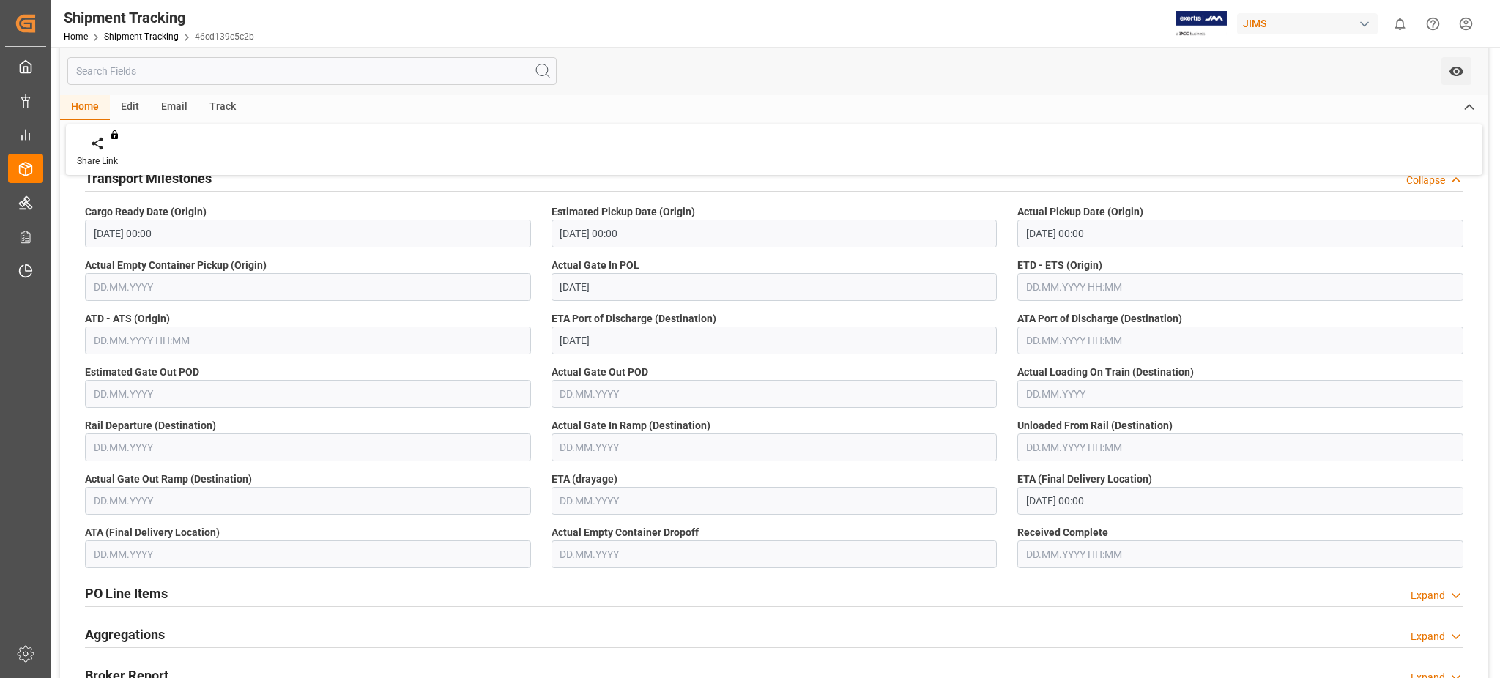
scroll to position [195, 0]
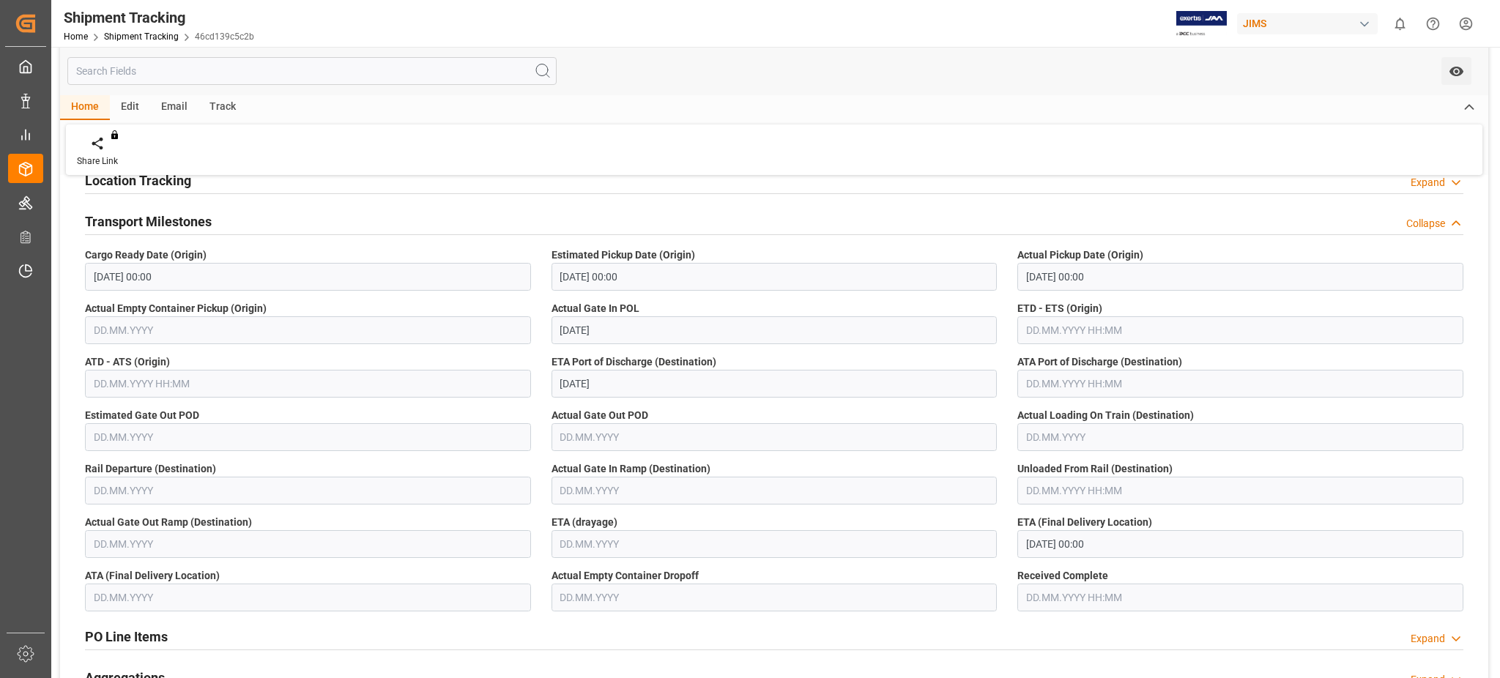
click at [180, 223] on h2 "Transport Milestones" at bounding box center [148, 222] width 127 height 20
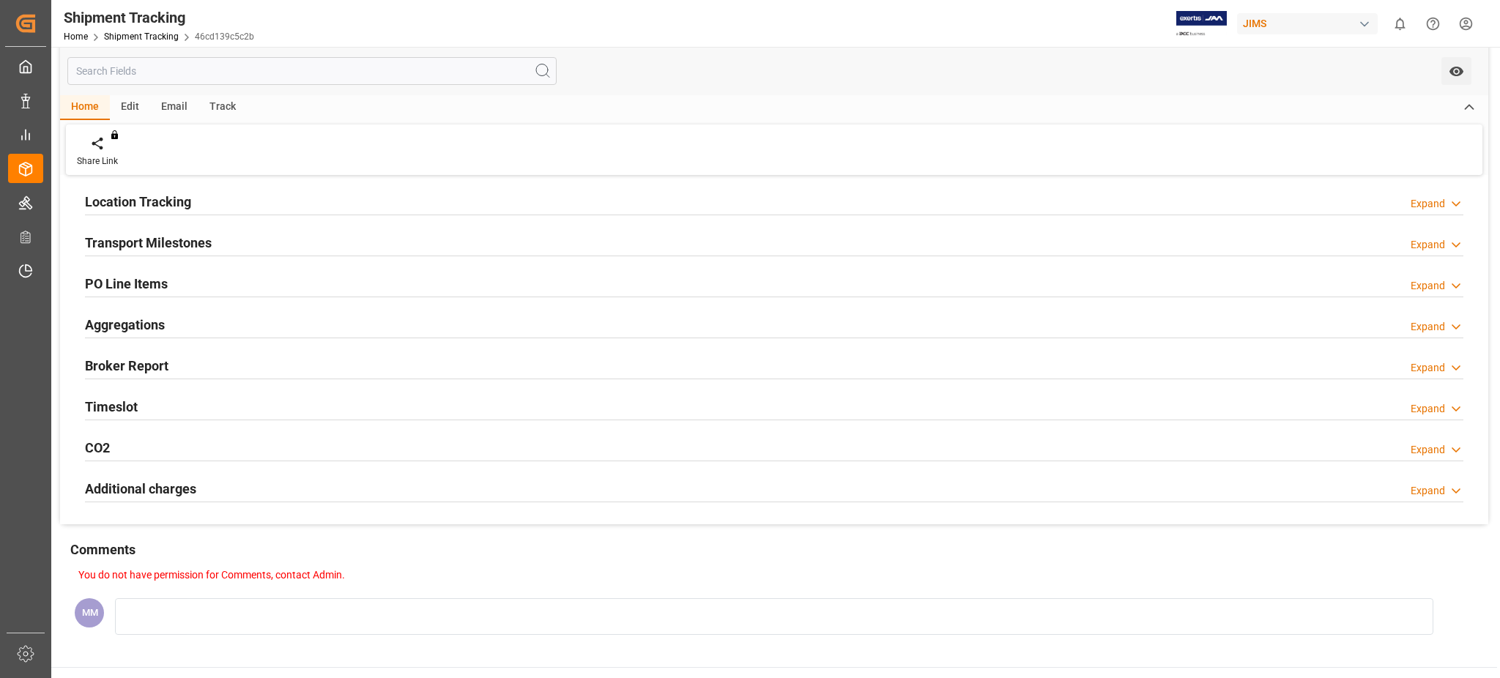
scroll to position [97, 0]
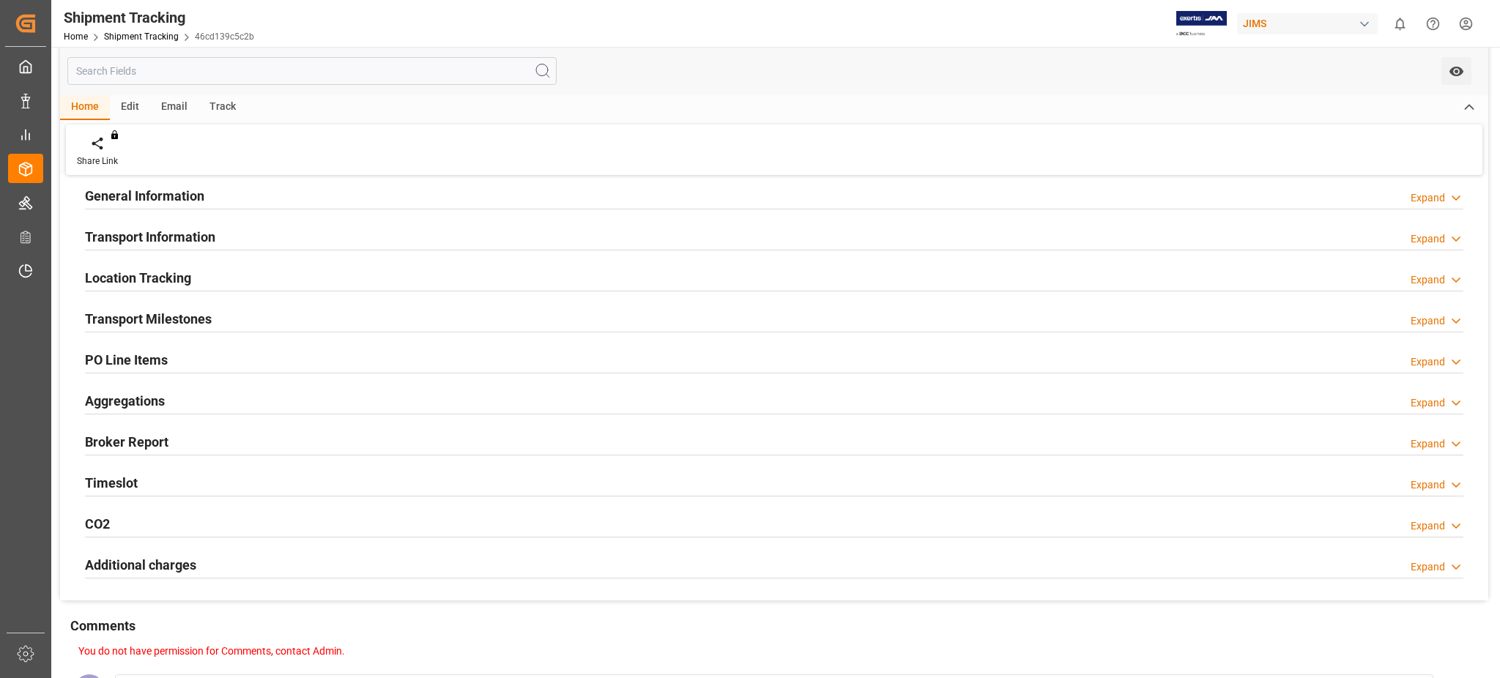
click at [171, 231] on h2 "Transport Information" at bounding box center [150, 237] width 130 height 20
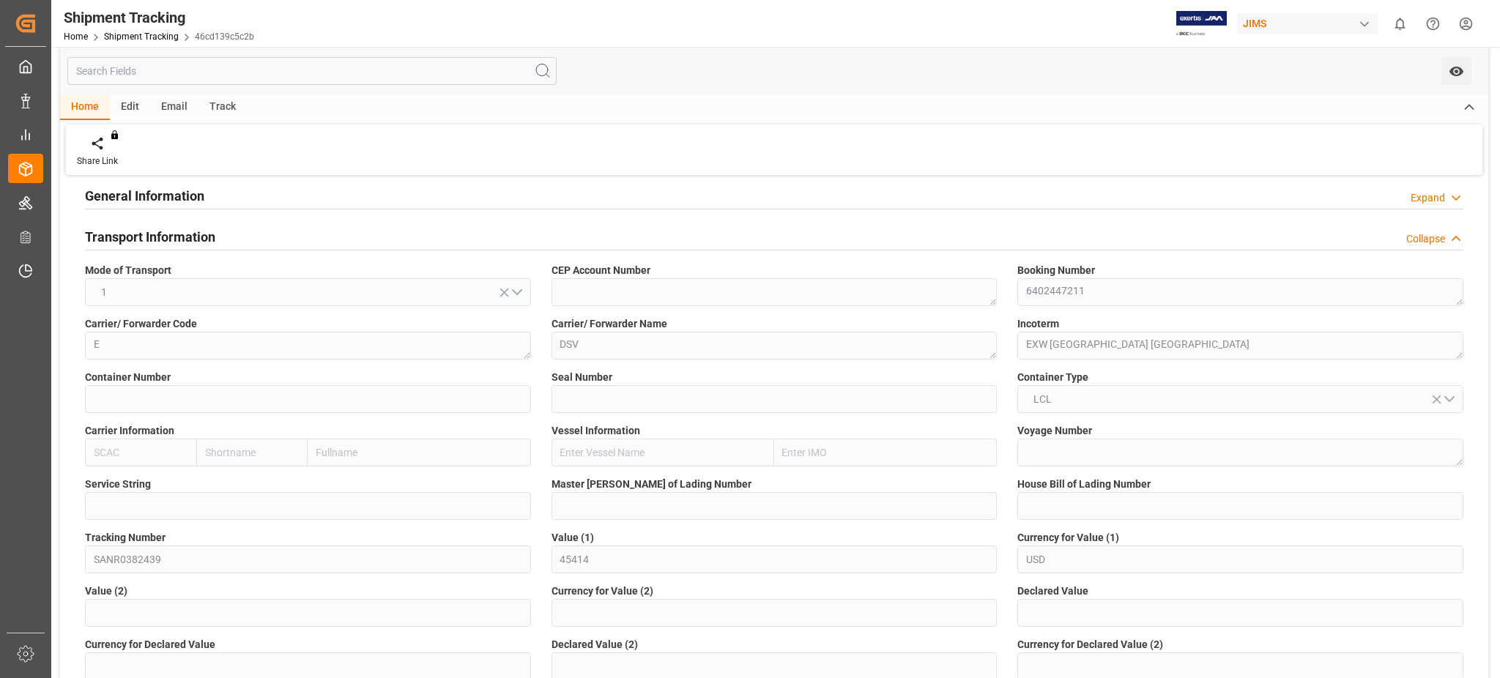
click at [171, 231] on h2 "Transport Information" at bounding box center [150, 237] width 130 height 20
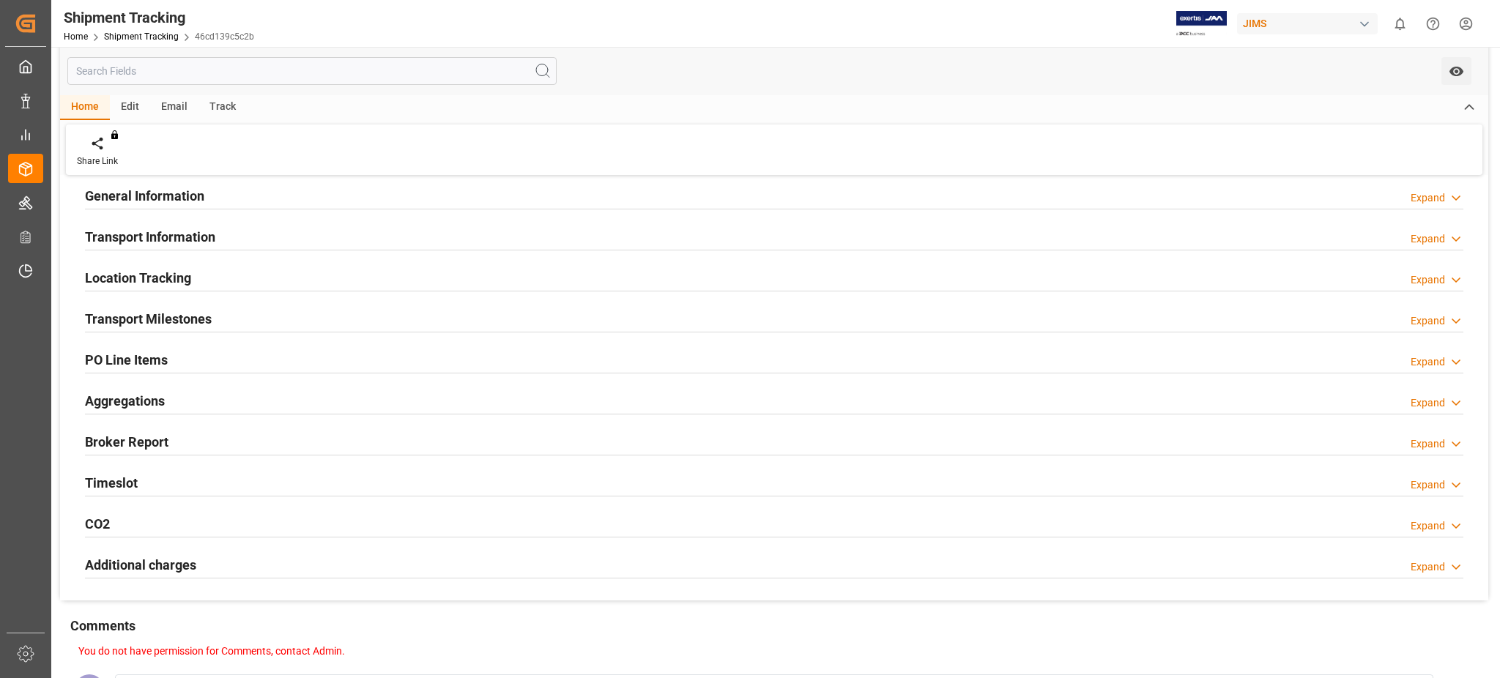
click at [174, 197] on h2 "General Information" at bounding box center [144, 196] width 119 height 20
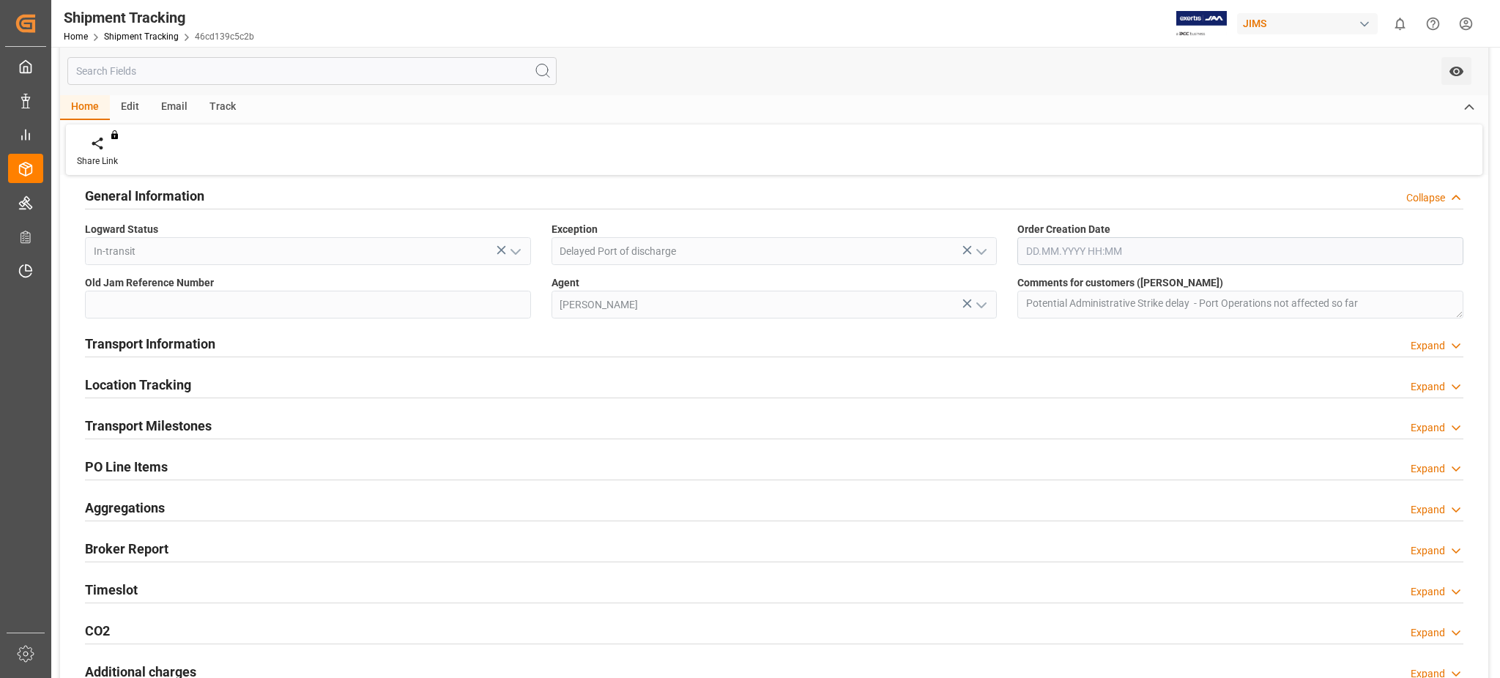
click at [149, 202] on h2 "General Information" at bounding box center [144, 196] width 119 height 20
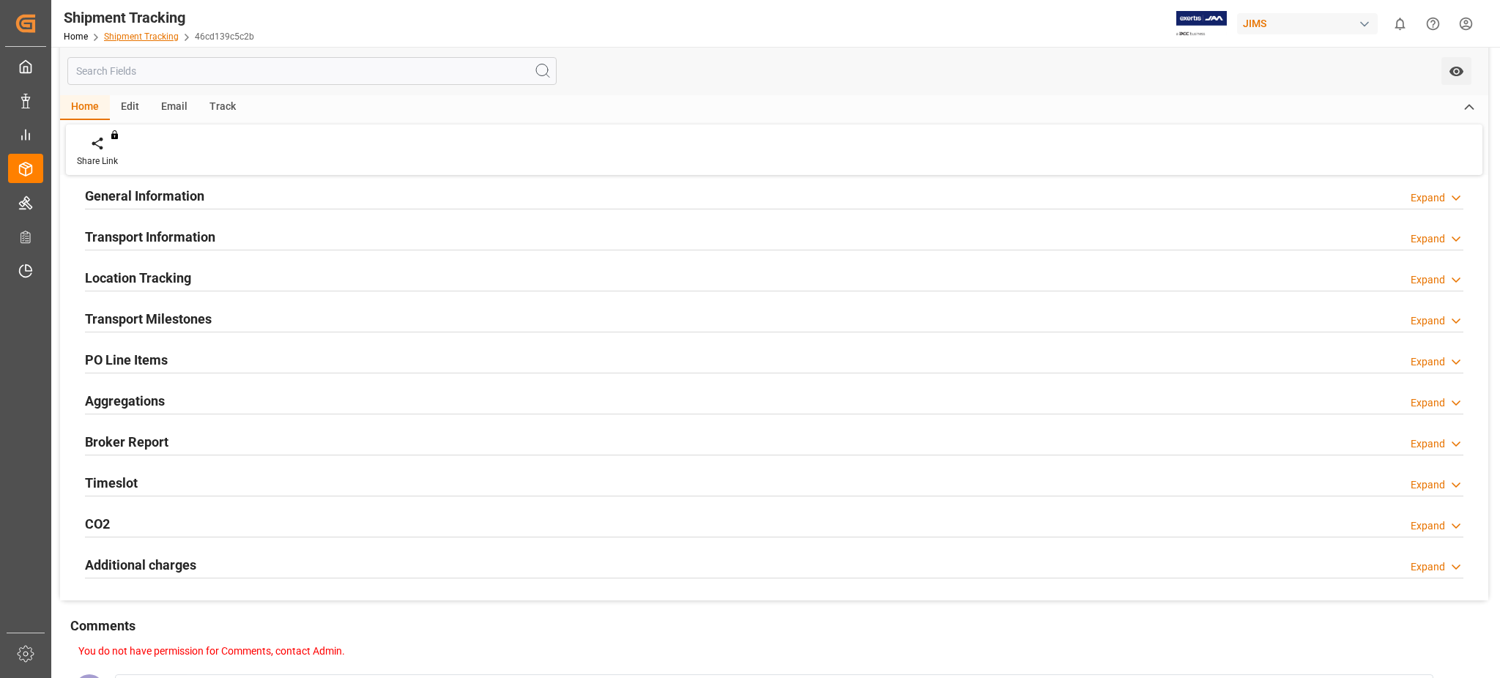
click at [132, 41] on link "Shipment Tracking" at bounding box center [141, 37] width 75 height 10
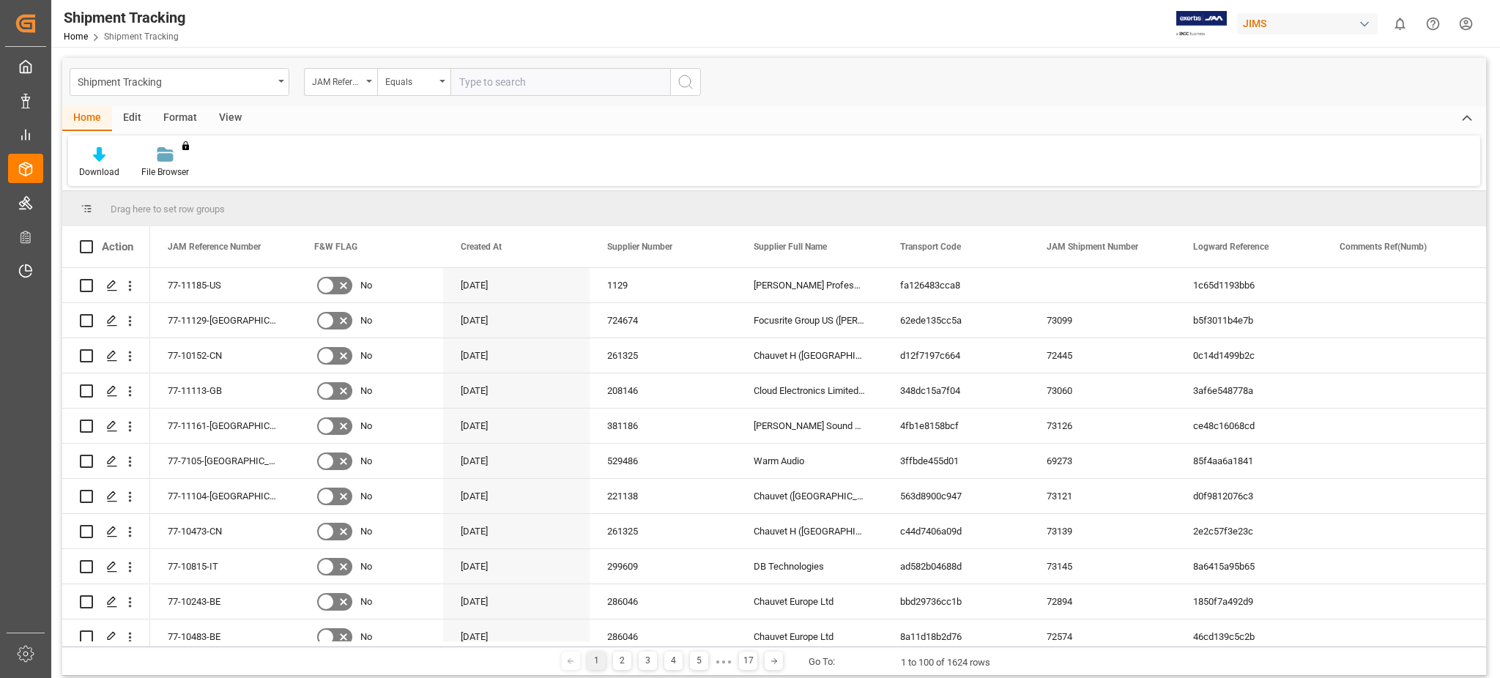
click at [506, 78] on input "text" at bounding box center [561, 82] width 220 height 28
type input "77-10862-cn"
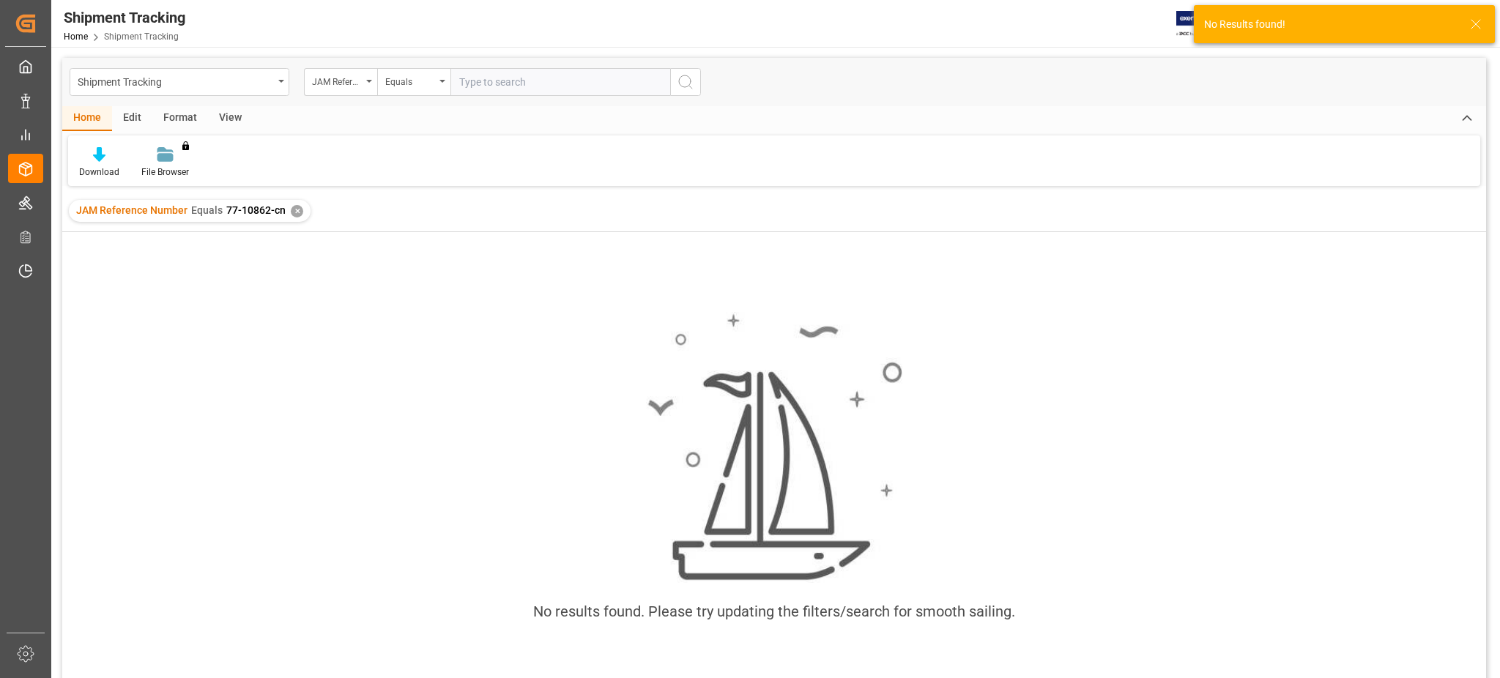
click at [291, 212] on div "✕" at bounding box center [297, 211] width 12 height 12
